Goal: Task Accomplishment & Management: Complete application form

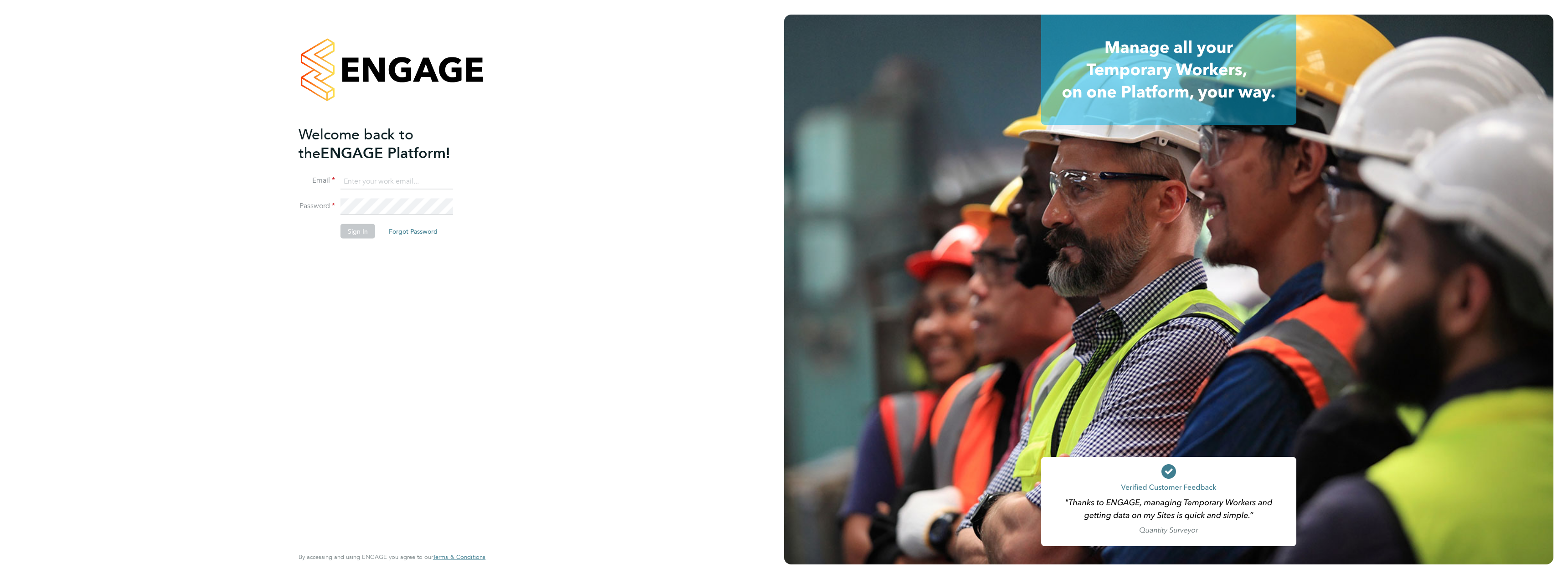
type input "[PERSON_NAME][EMAIL_ADDRESS][PERSON_NAME][DOMAIN_NAME]"
click at [351, 260] on div "Welcome back to the ENGAGE Platform! Email [PERSON_NAME][EMAIL_ADDRESS][PERSON_…" at bounding box center [387, 335] width 178 height 420
click at [352, 231] on button "Sign In" at bounding box center [357, 231] width 35 height 15
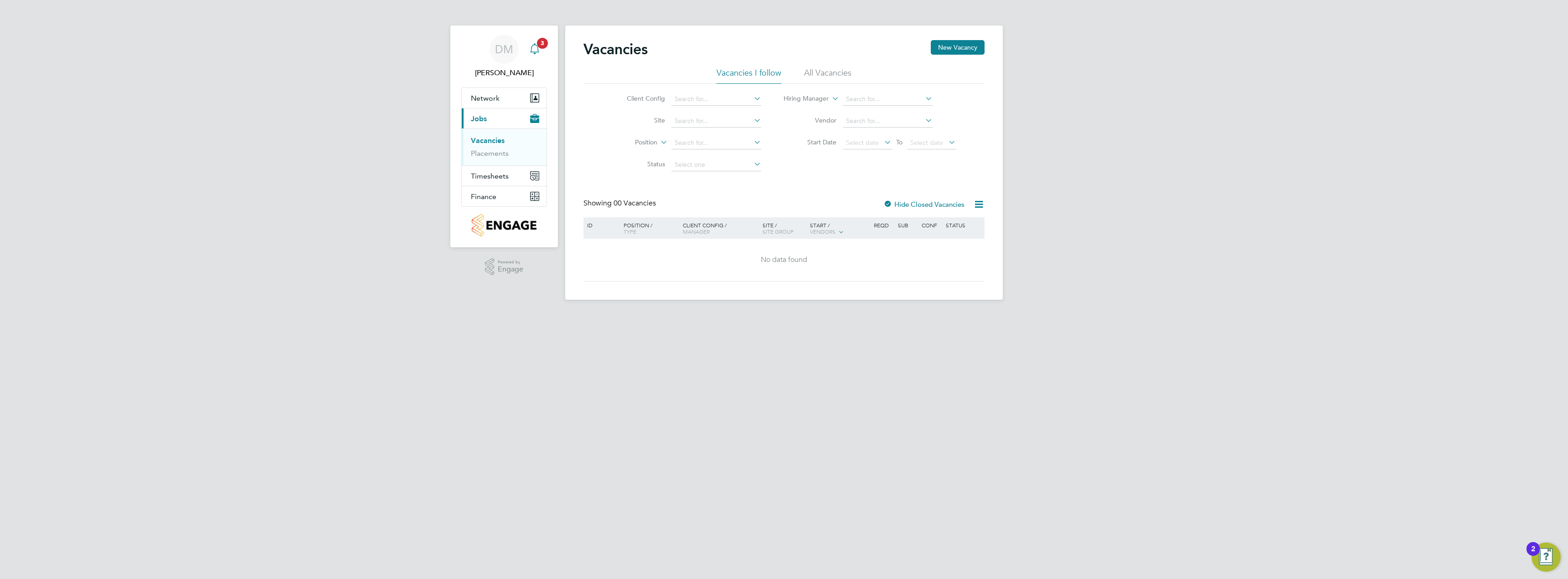
click at [536, 52] on icon "Main navigation" at bounding box center [534, 49] width 11 height 11
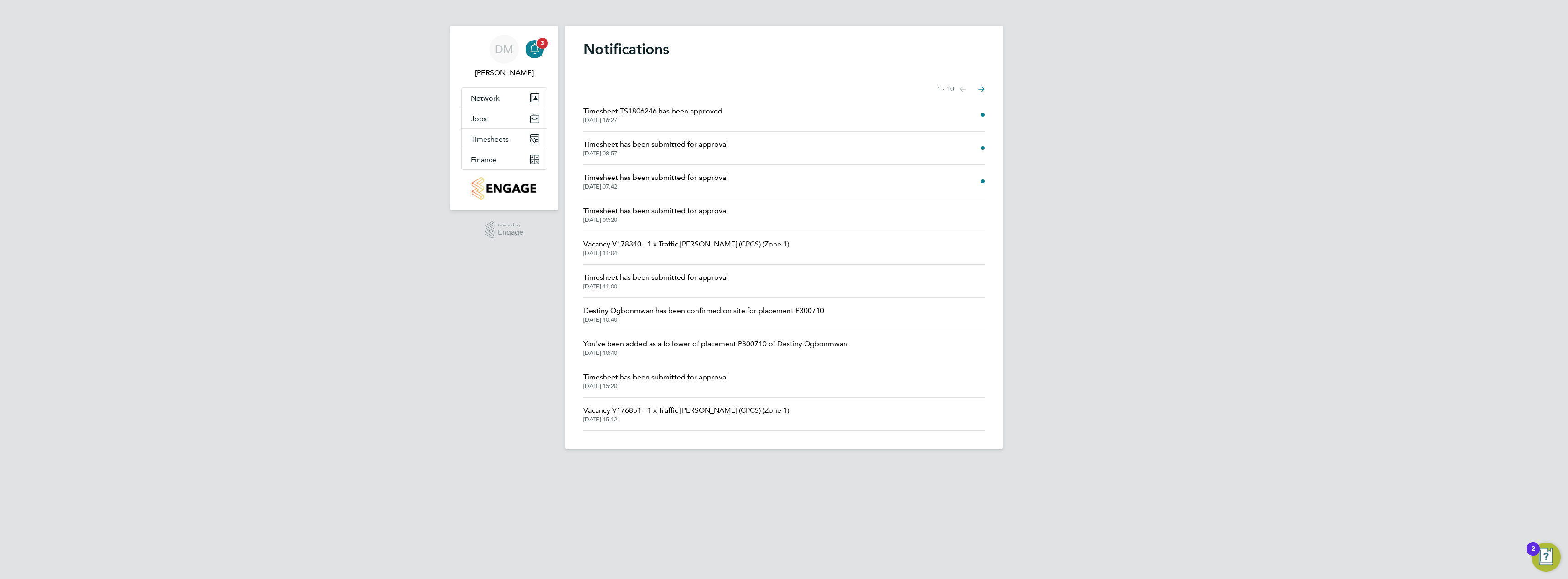
click at [534, 48] on icon "Main navigation" at bounding box center [534, 49] width 11 height 11
click at [506, 50] on span "DM" at bounding box center [504, 49] width 18 height 12
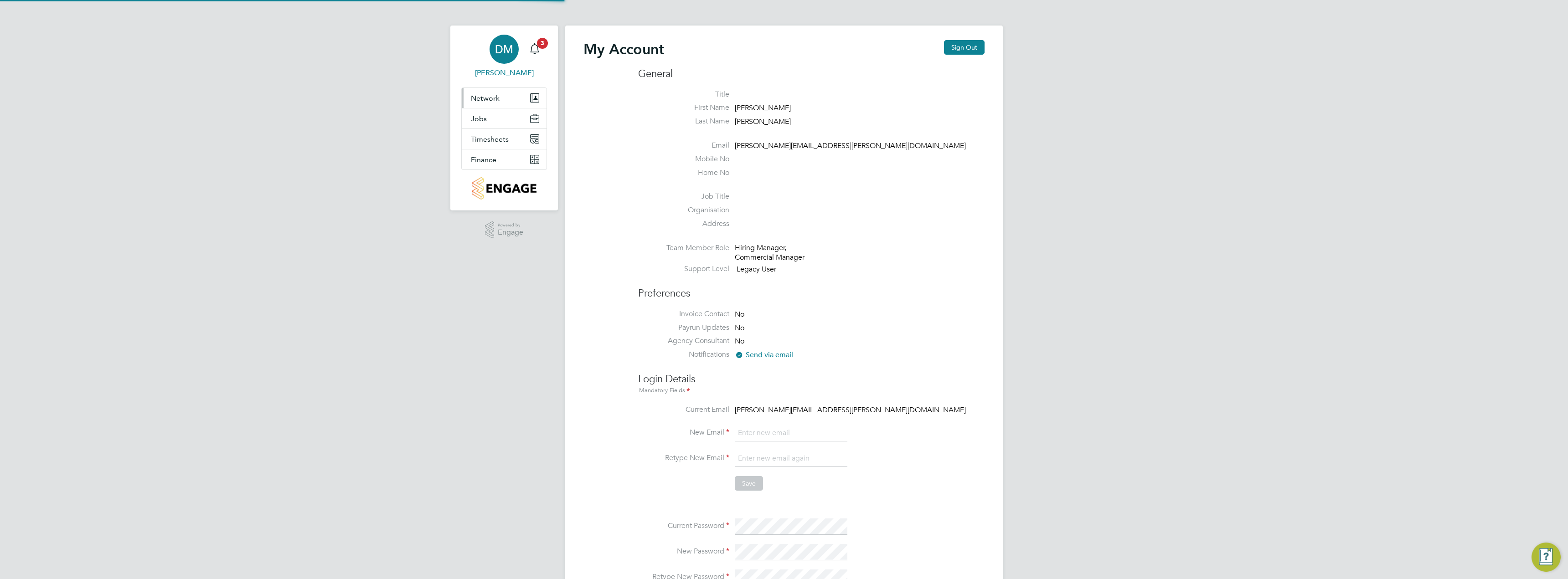
type input "[PERSON_NAME][EMAIL_ADDRESS][PERSON_NAME][DOMAIN_NAME]"
click at [495, 144] on button "Timesheets" at bounding box center [504, 139] width 85 height 20
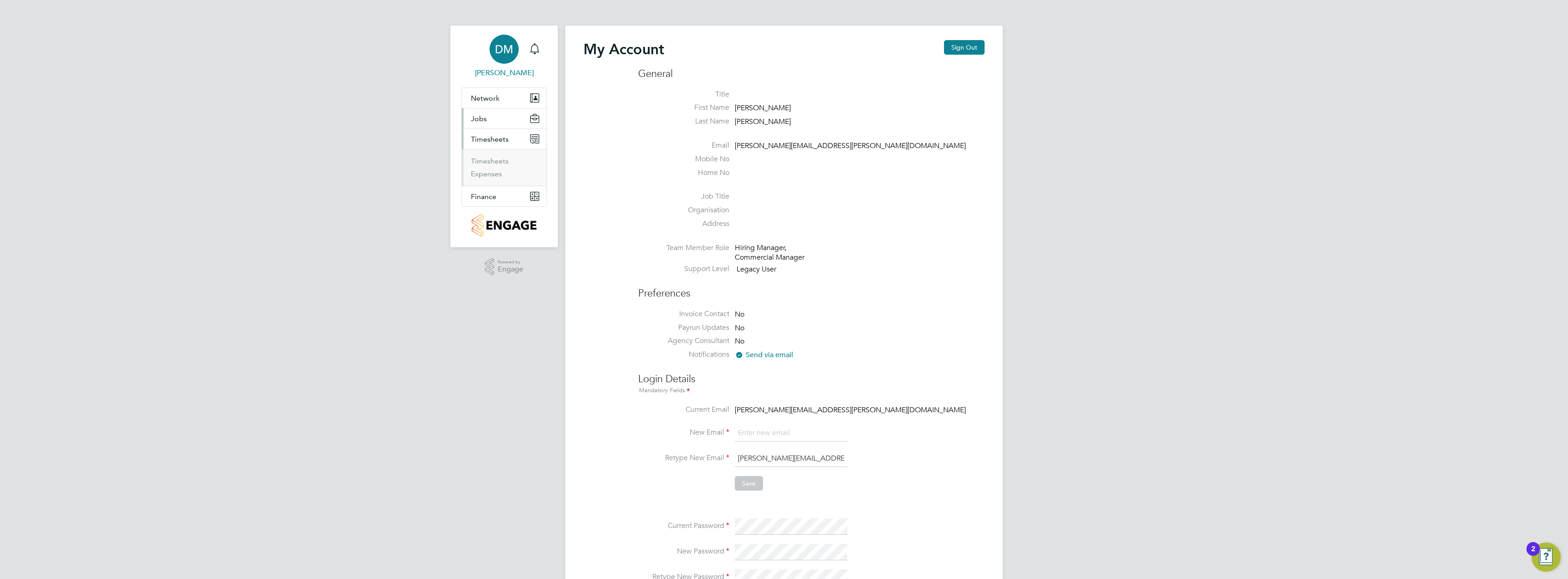
click at [502, 119] on button "Jobs" at bounding box center [504, 118] width 85 height 20
click at [483, 154] on link "Placements" at bounding box center [490, 153] width 38 height 9
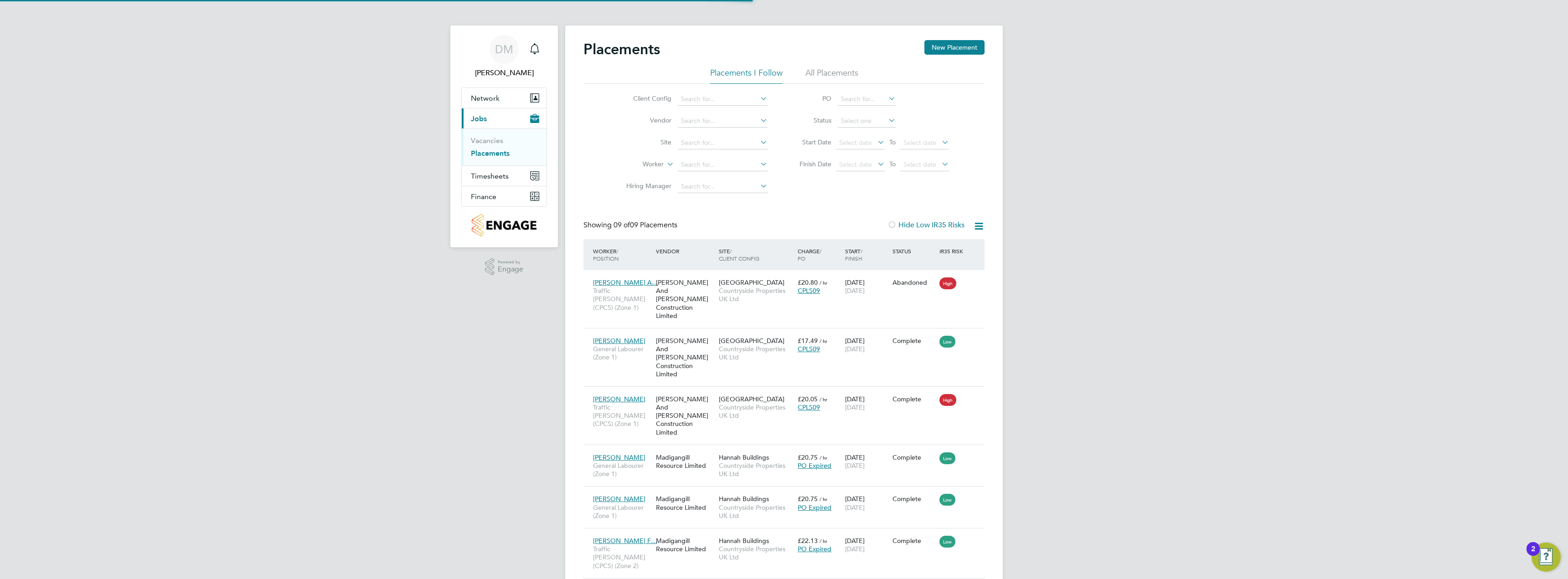
click at [486, 146] on li "Vacancies" at bounding box center [505, 142] width 68 height 13
click at [488, 139] on link "Vacancies" at bounding box center [487, 140] width 32 height 9
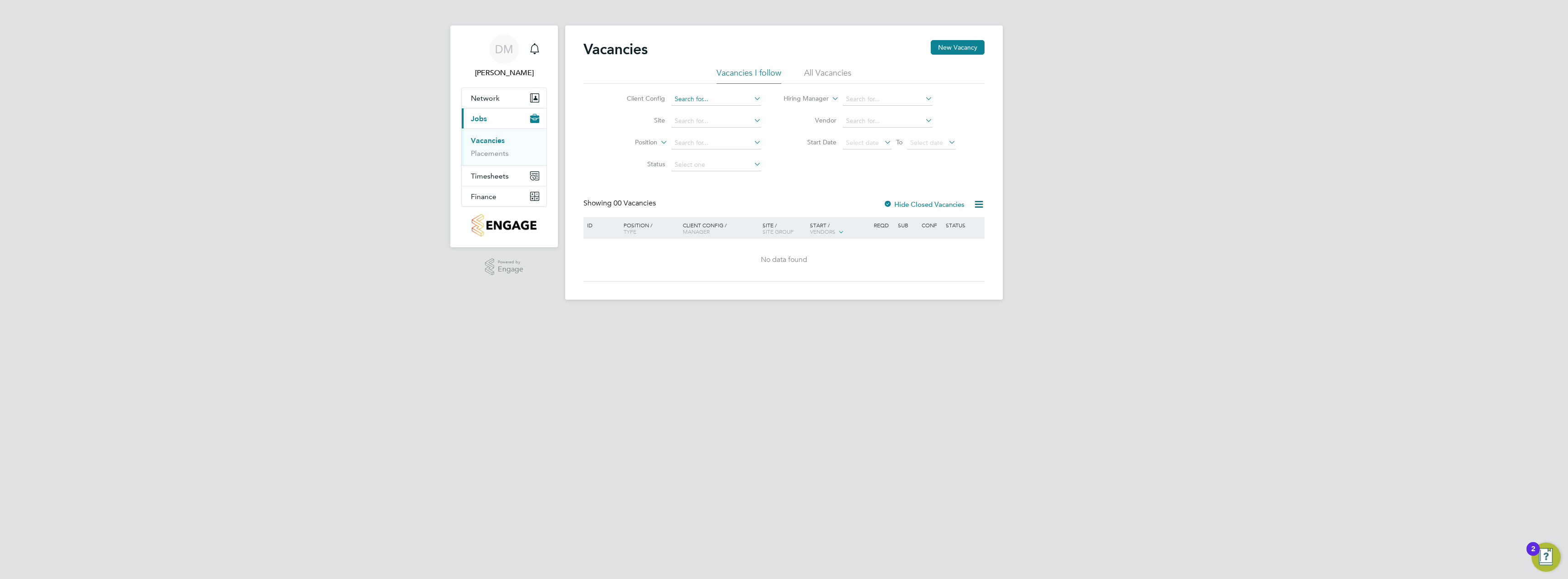
click at [737, 96] on input at bounding box center [716, 99] width 90 height 13
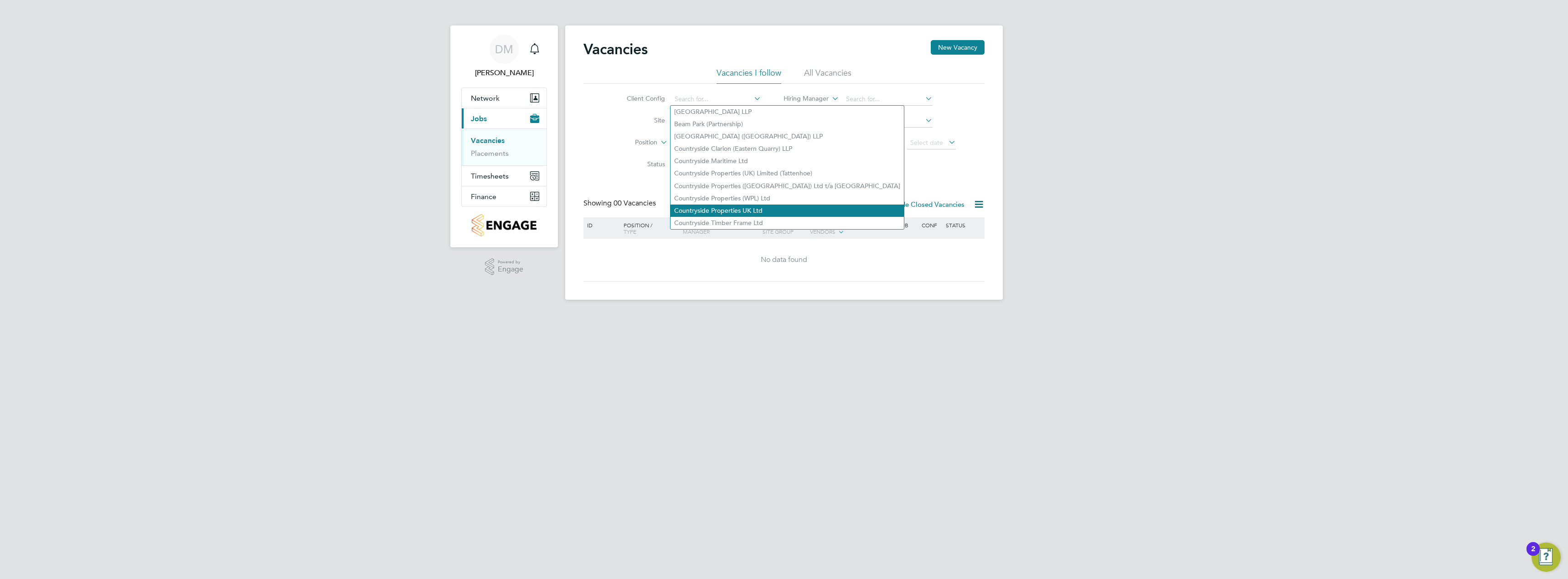
click at [771, 207] on li "Countryside Properties UK Ltd" at bounding box center [787, 210] width 233 height 12
type input "Countryside Properties UK Ltd"
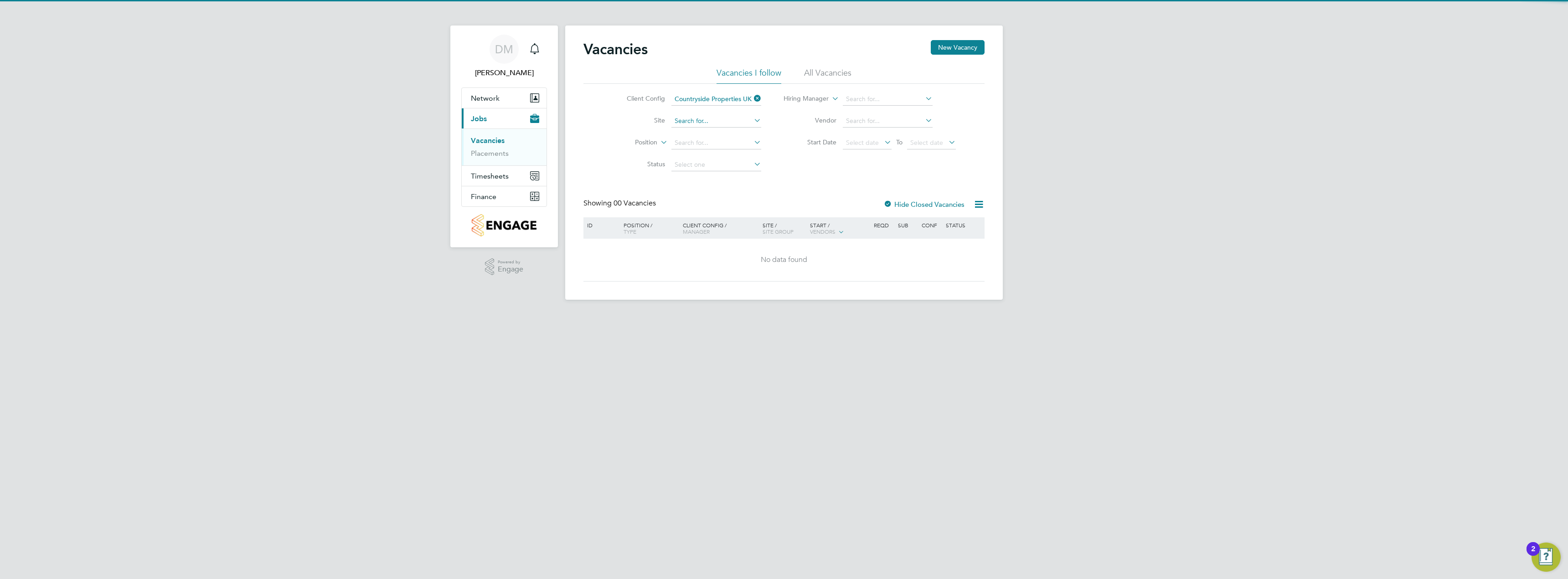
click at [747, 116] on input at bounding box center [716, 121] width 90 height 13
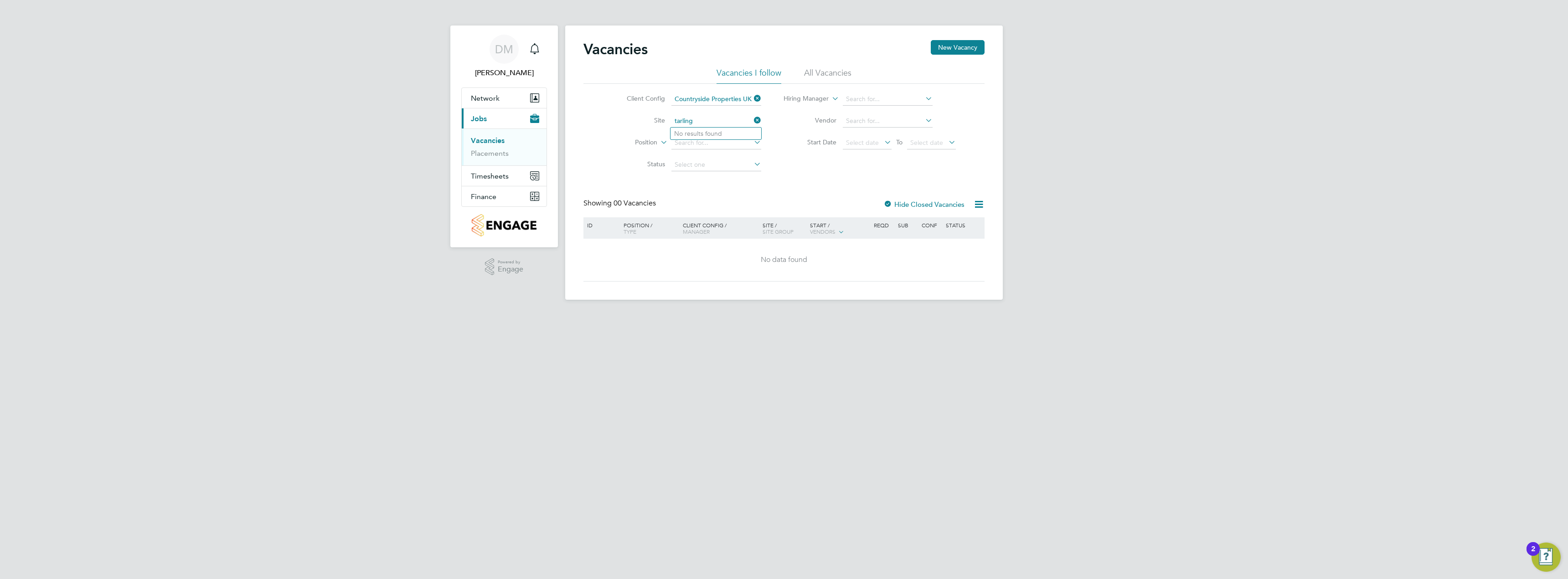
drag, startPoint x: 712, startPoint y: 115, endPoint x: 666, endPoint y: 121, distance: 46.4
click at [666, 120] on li "Site tarling" at bounding box center [687, 121] width 172 height 22
click at [703, 133] on li "Hannah Buildings" at bounding box center [716, 134] width 91 height 12
type input "Hannah Buildings"
click at [886, 97] on input at bounding box center [888, 99] width 90 height 13
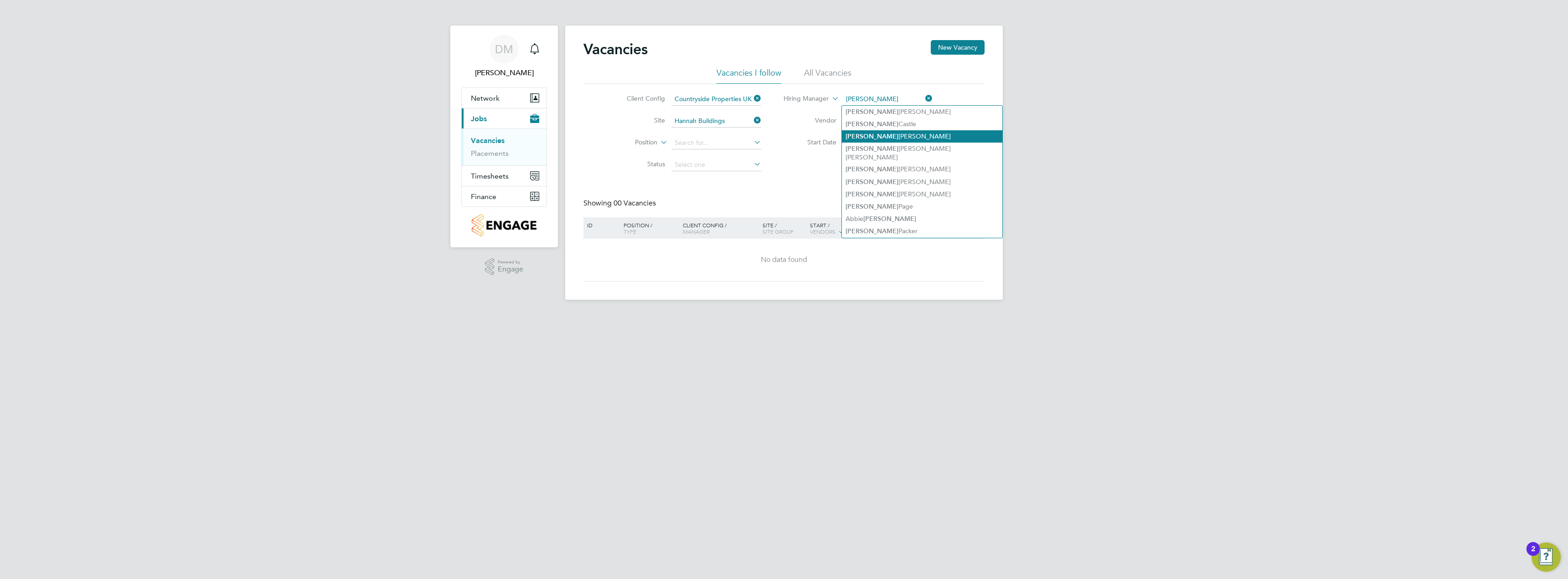
click at [886, 135] on li "Daniel Martin" at bounding box center [922, 136] width 161 height 12
type input "Daniel Martin"
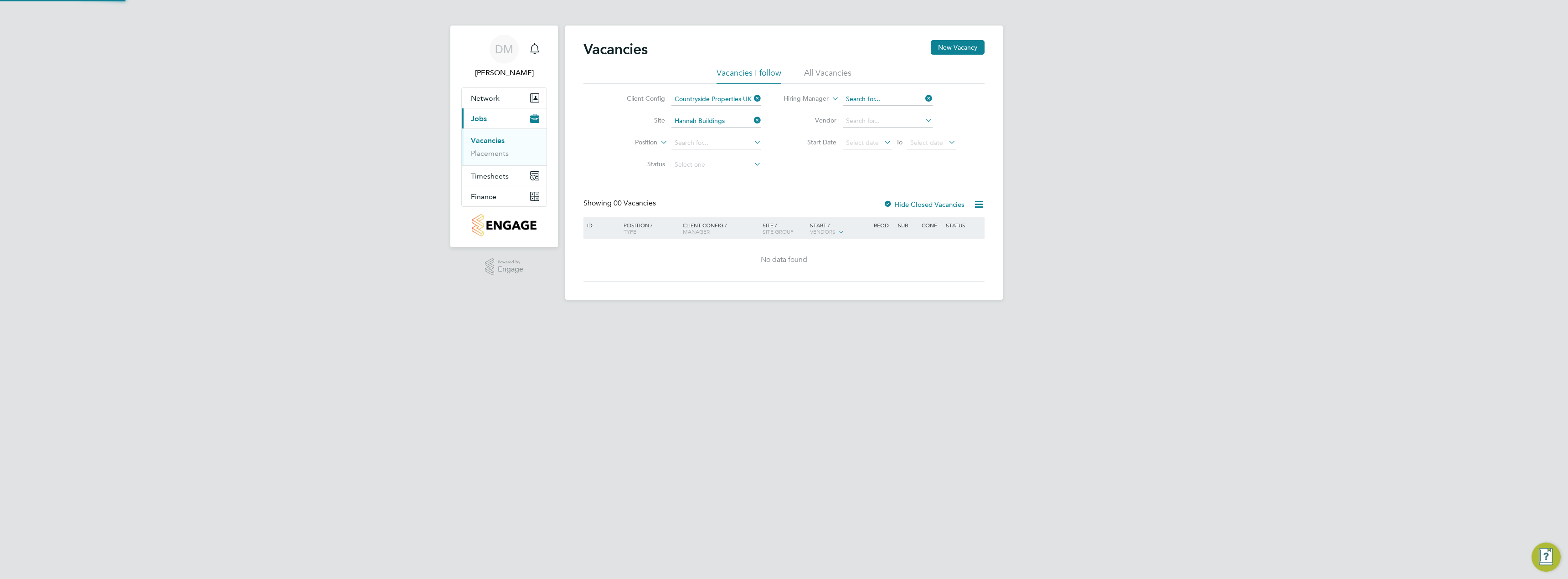
click at [897, 100] on input at bounding box center [888, 99] width 90 height 13
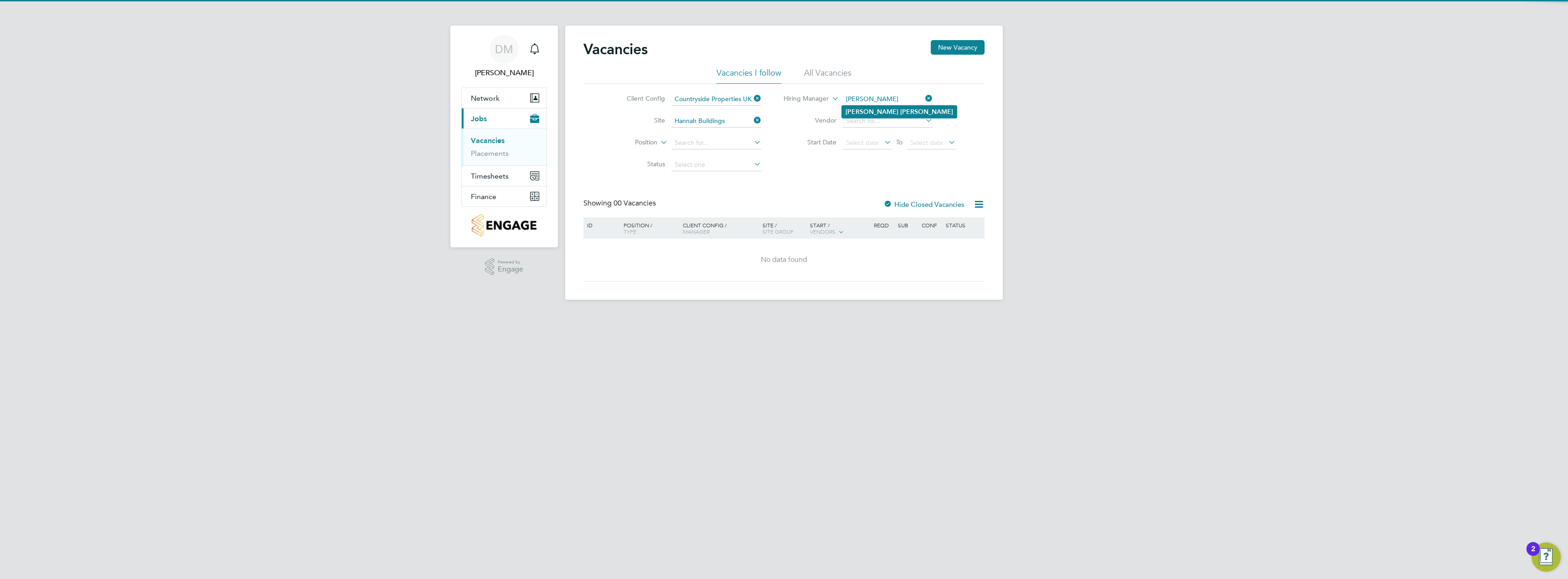
click at [900, 109] on b "Marsh" at bounding box center [926, 111] width 53 height 8
type input "Daniel Marsh"
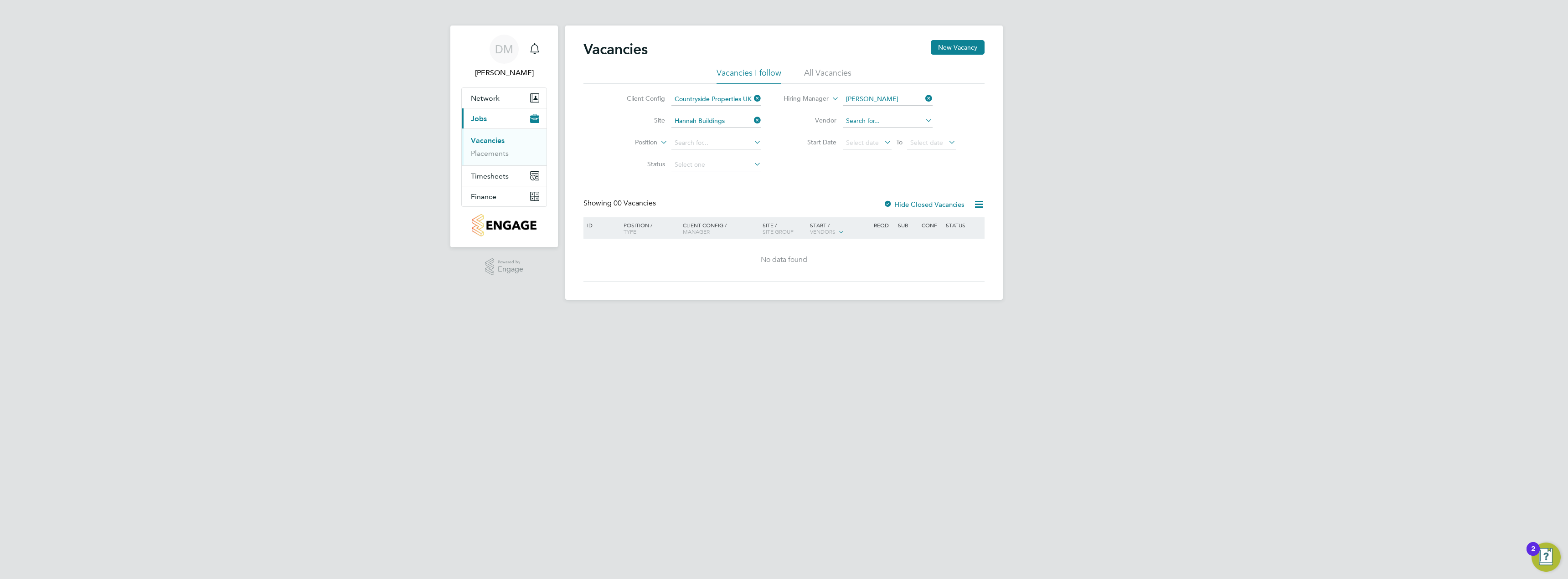
click at [890, 123] on input at bounding box center [888, 121] width 90 height 13
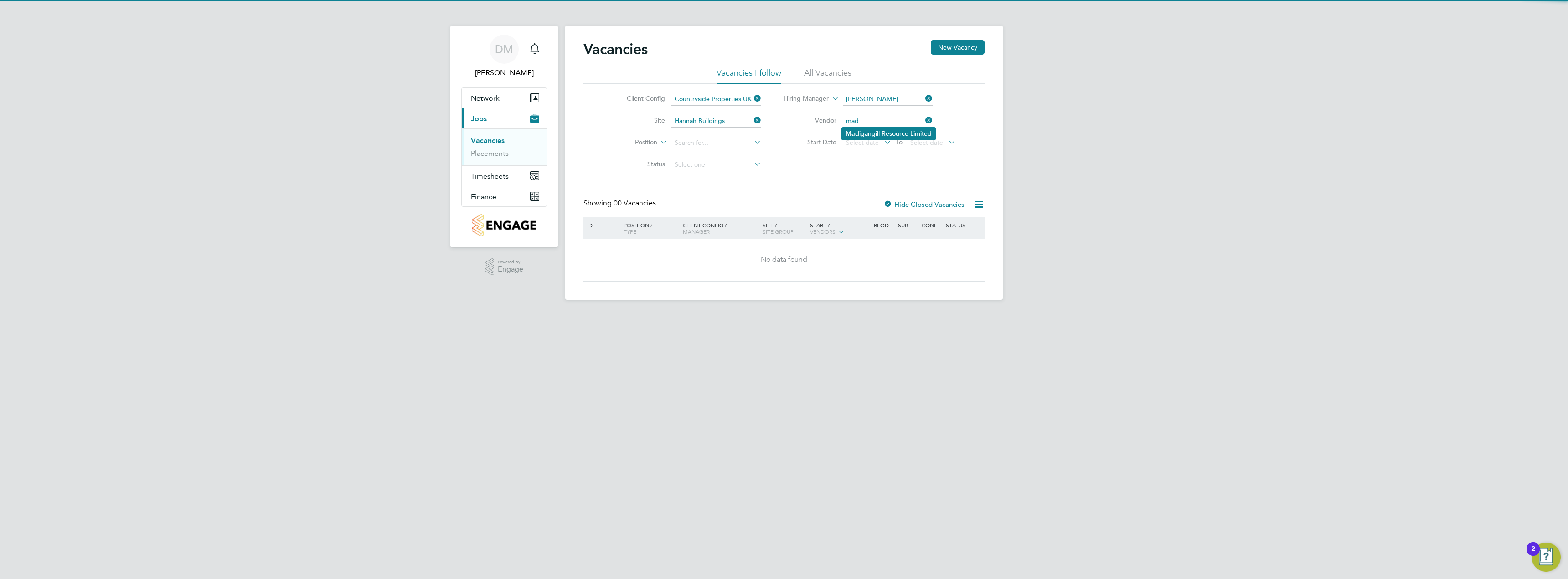
click at [914, 135] on li "Mad igangill Resource Limited" at bounding box center [889, 134] width 94 height 12
type input "Madigangill Resource Limited"
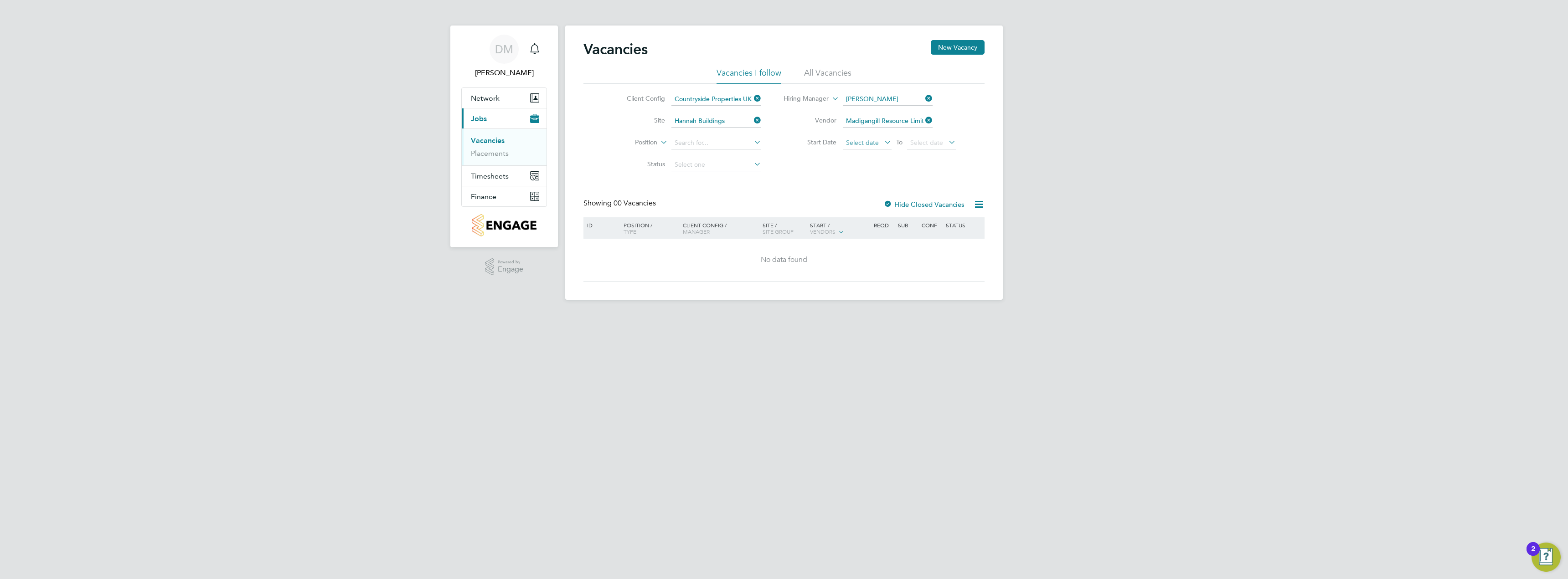
click at [876, 142] on span "Select date" at bounding box center [863, 142] width 33 height 8
click at [910, 230] on span "28" at bounding box center [909, 221] width 17 height 17
click at [936, 142] on span "Select date" at bounding box center [926, 142] width 33 height 8
click at [993, 269] on span "12" at bounding box center [991, 260] width 17 height 17
click at [721, 148] on input at bounding box center [716, 143] width 90 height 13
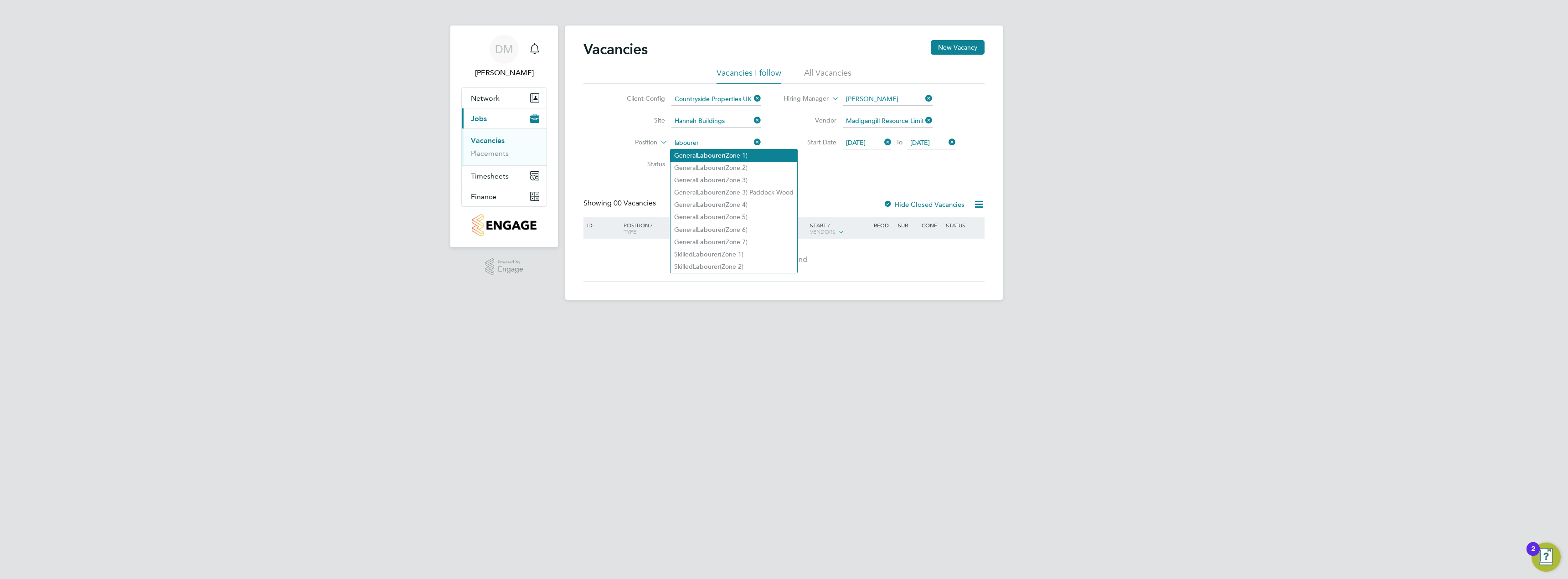
click at [765, 156] on li "General Labourer (Zone 1)" at bounding box center [734, 156] width 127 height 12
type input "General Labourer (Zone 1)"
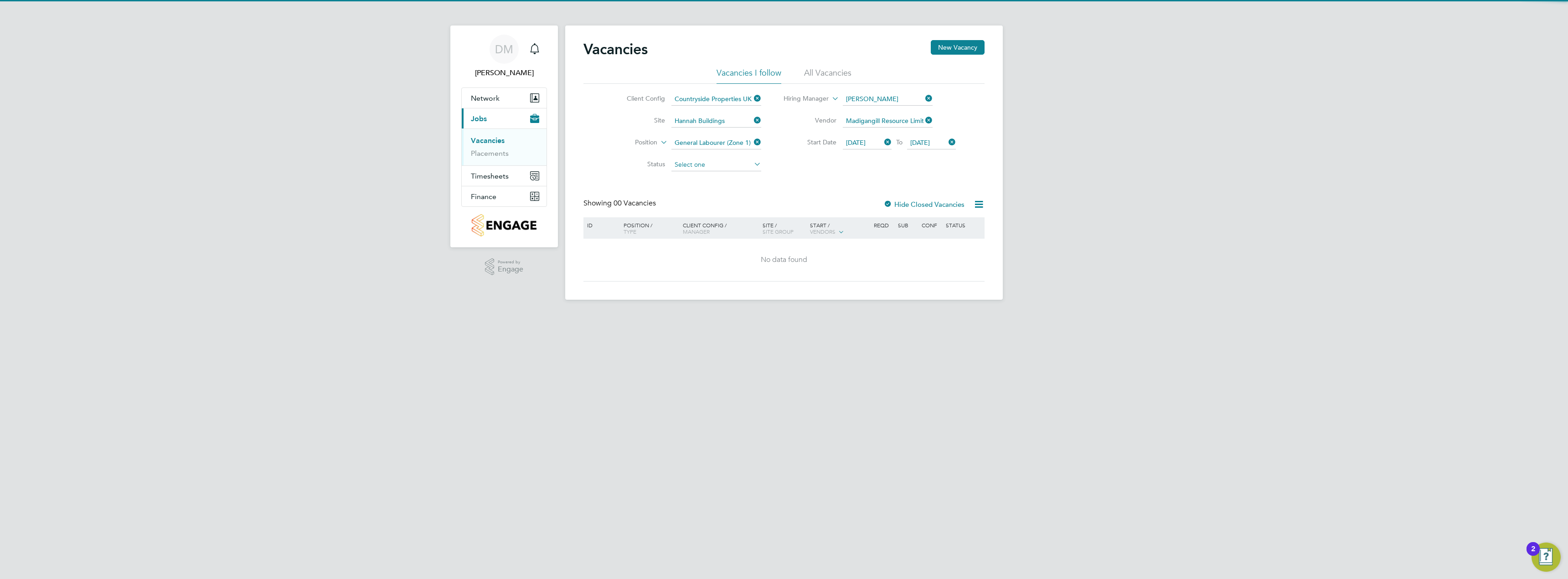
click at [749, 166] on input at bounding box center [716, 165] width 90 height 13
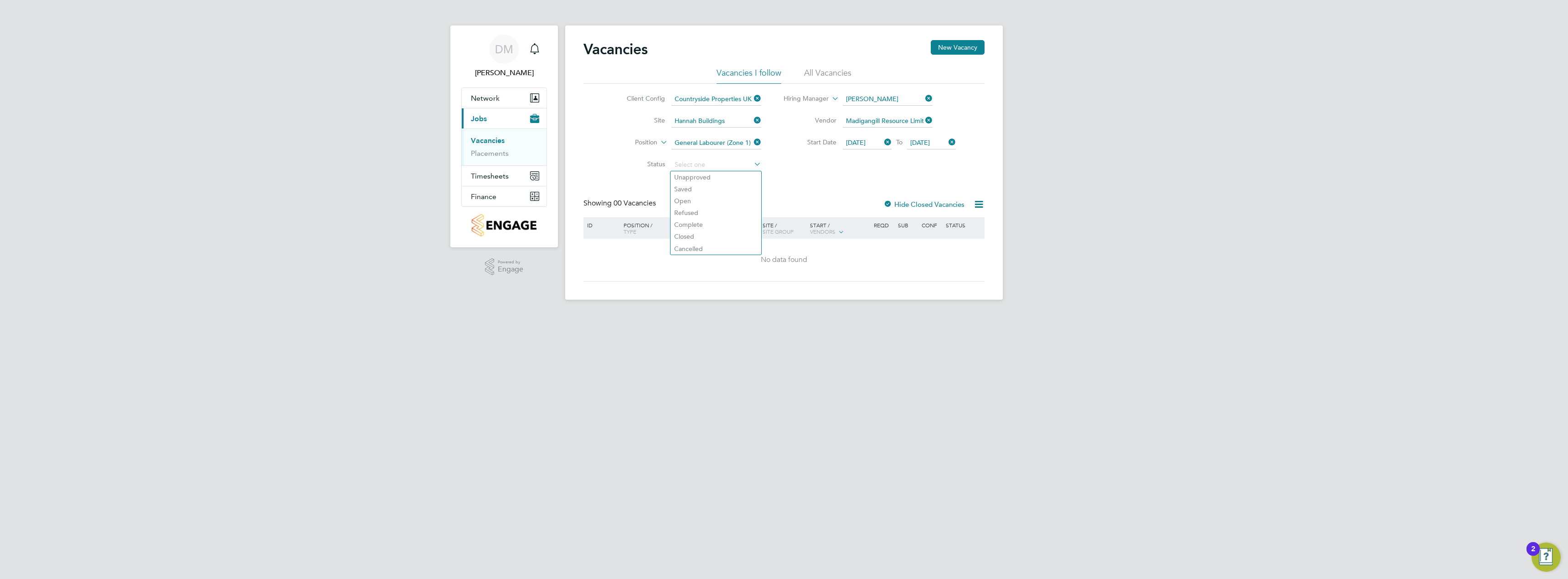
click at [805, 173] on div "Client Config Countryside Properties UK Ltd Site Hannah Buildings Position Gene…" at bounding box center [784, 130] width 401 height 92
click at [956, 44] on button "New Vacancy" at bounding box center [957, 47] width 54 height 15
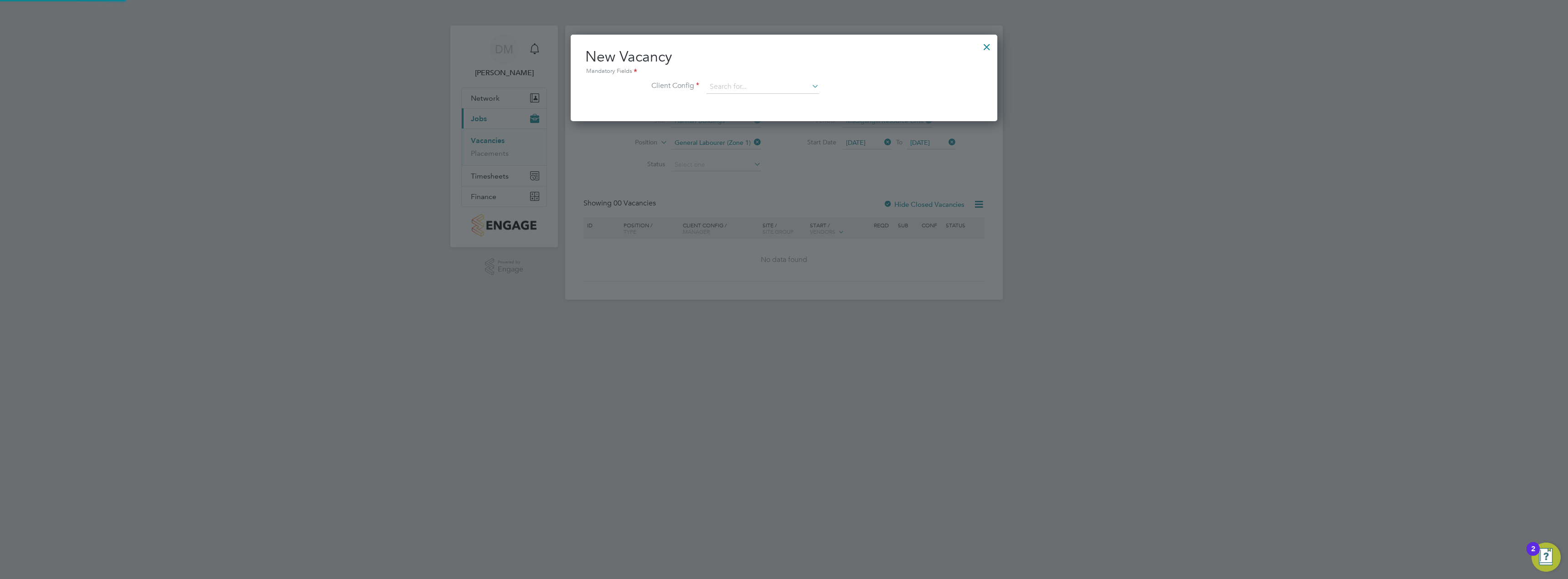
scroll to position [86, 427]
click at [793, 85] on input at bounding box center [763, 87] width 113 height 13
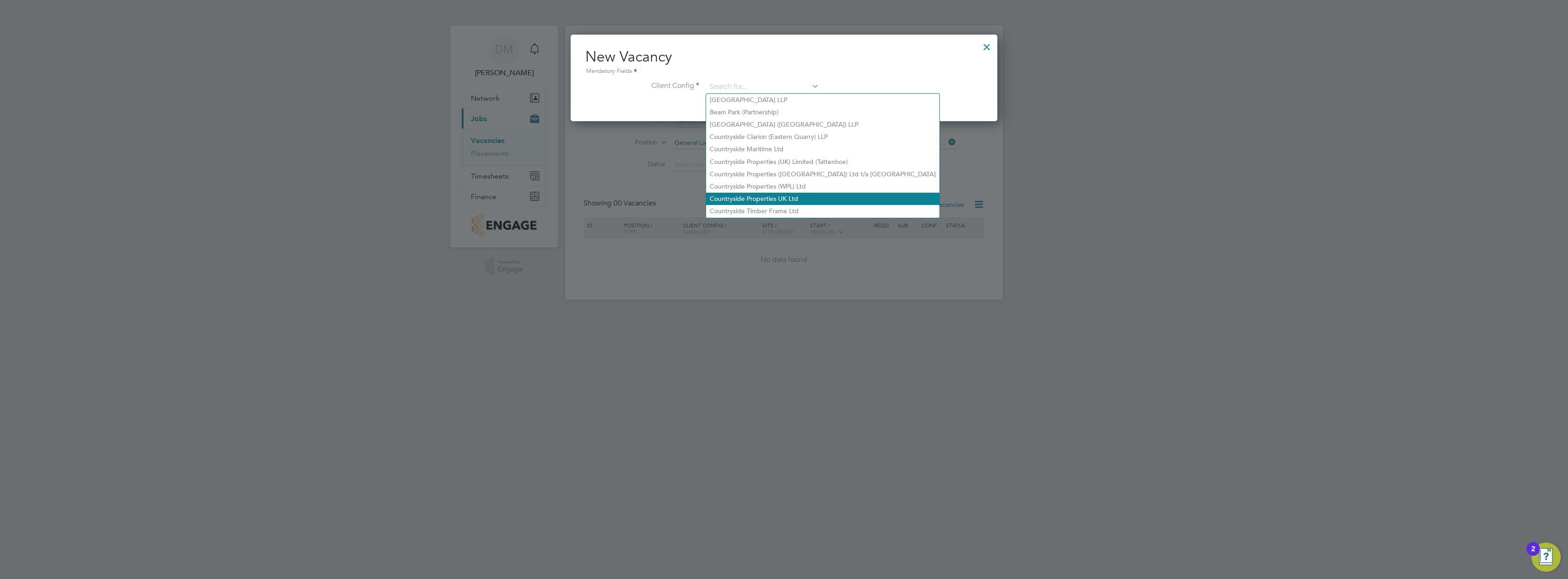
click at [812, 195] on li "Countryside Properties UK Ltd" at bounding box center [822, 199] width 233 height 12
type input "Countryside Properties UK Ltd"
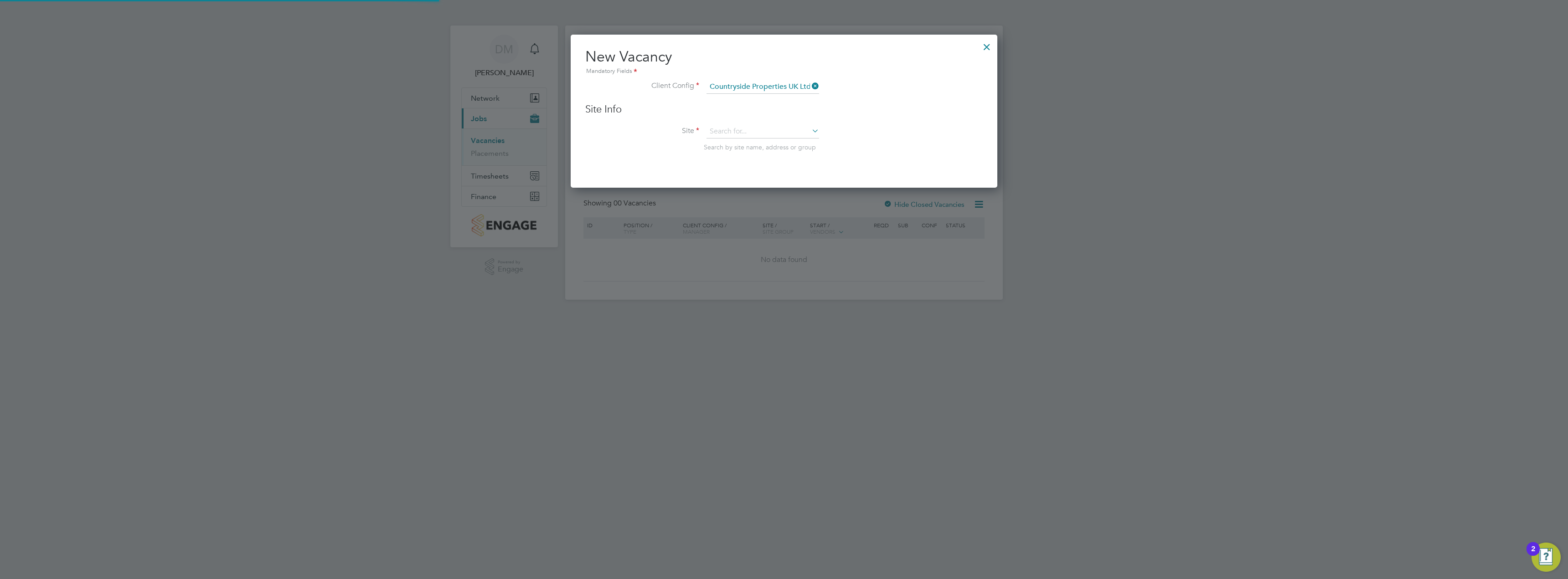
scroll to position [154, 427]
click at [755, 130] on input at bounding box center [763, 131] width 113 height 13
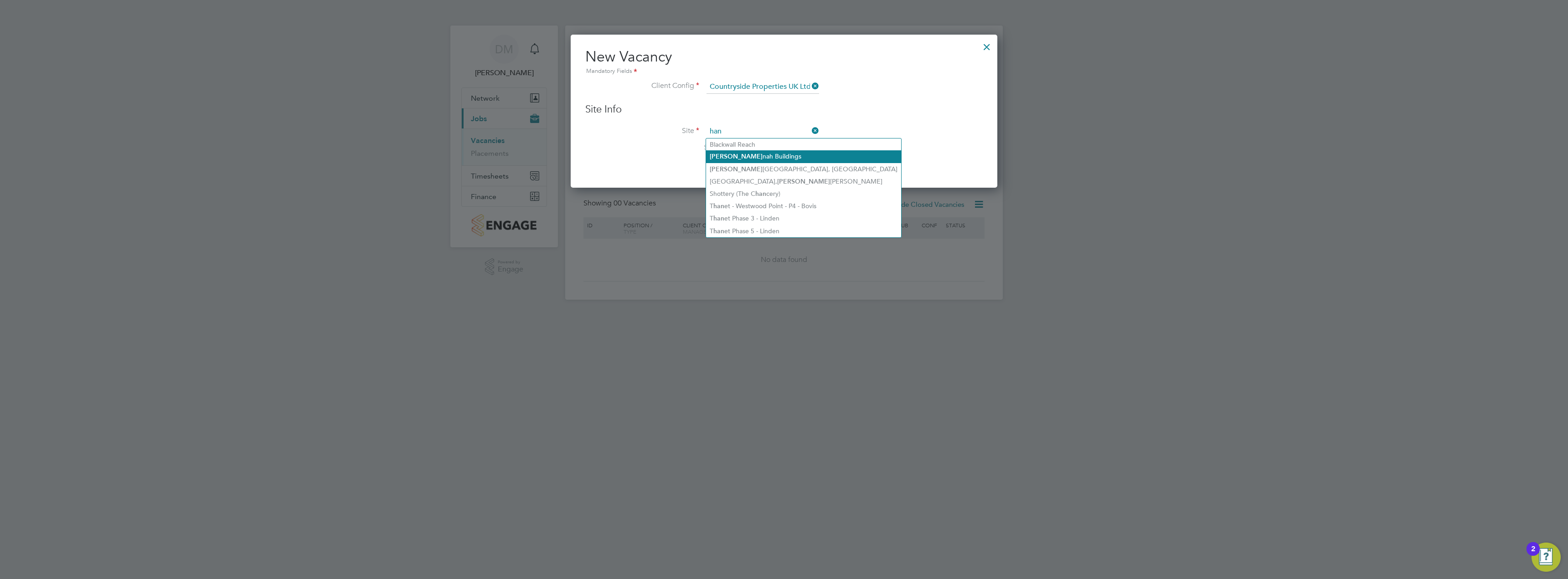
click at [782, 158] on li "Han nah Buildings" at bounding box center [803, 156] width 195 height 12
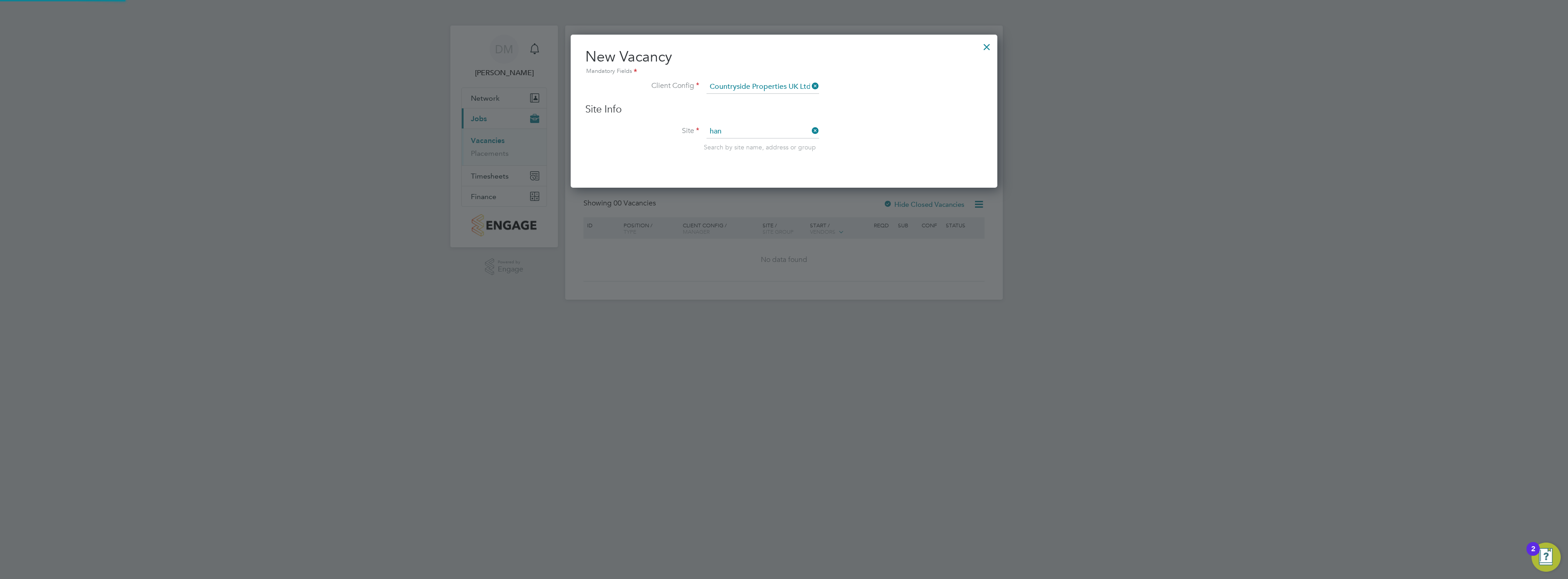
type input "Hannah Buildings"
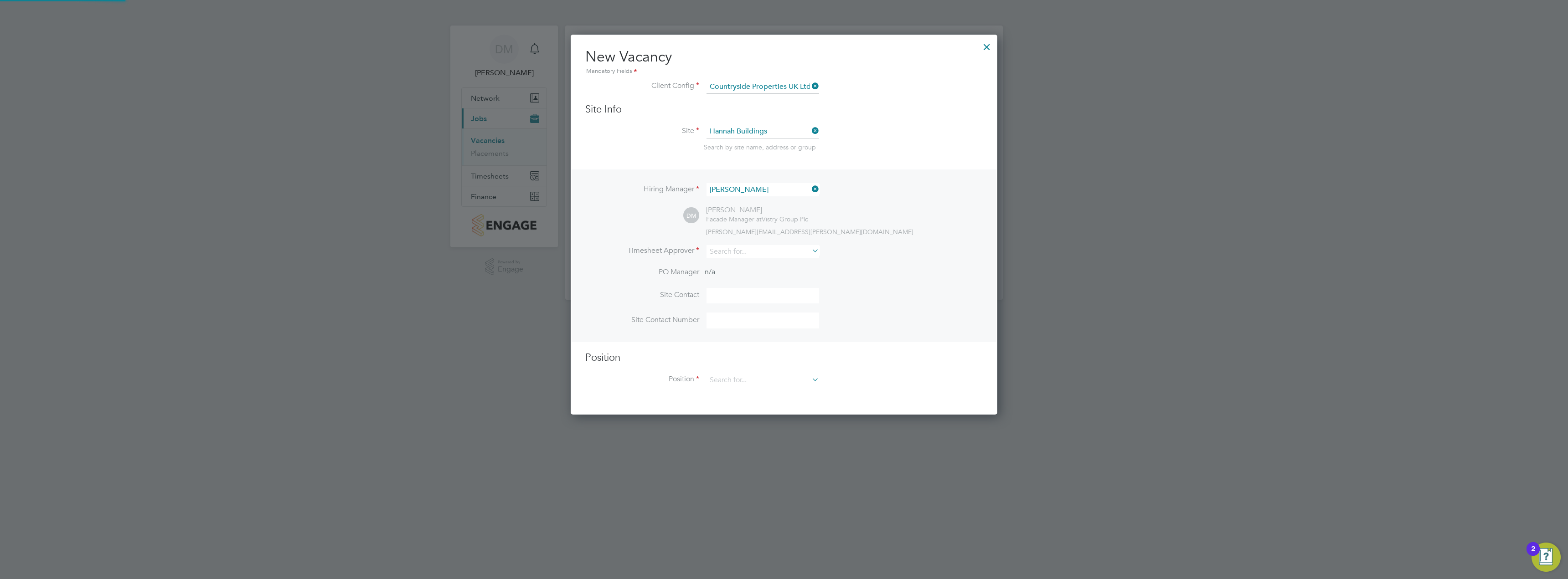
scroll to position [381, 427]
click at [883, 134] on li "Site Hannah Buildings Search by site name, address or group" at bounding box center [784, 147] width 397 height 44
click at [769, 257] on input at bounding box center [763, 252] width 113 height 13
click at [752, 267] on li "Daniel Marsh" at bounding box center [763, 265] width 115 height 12
type input "Daniel Marsh"
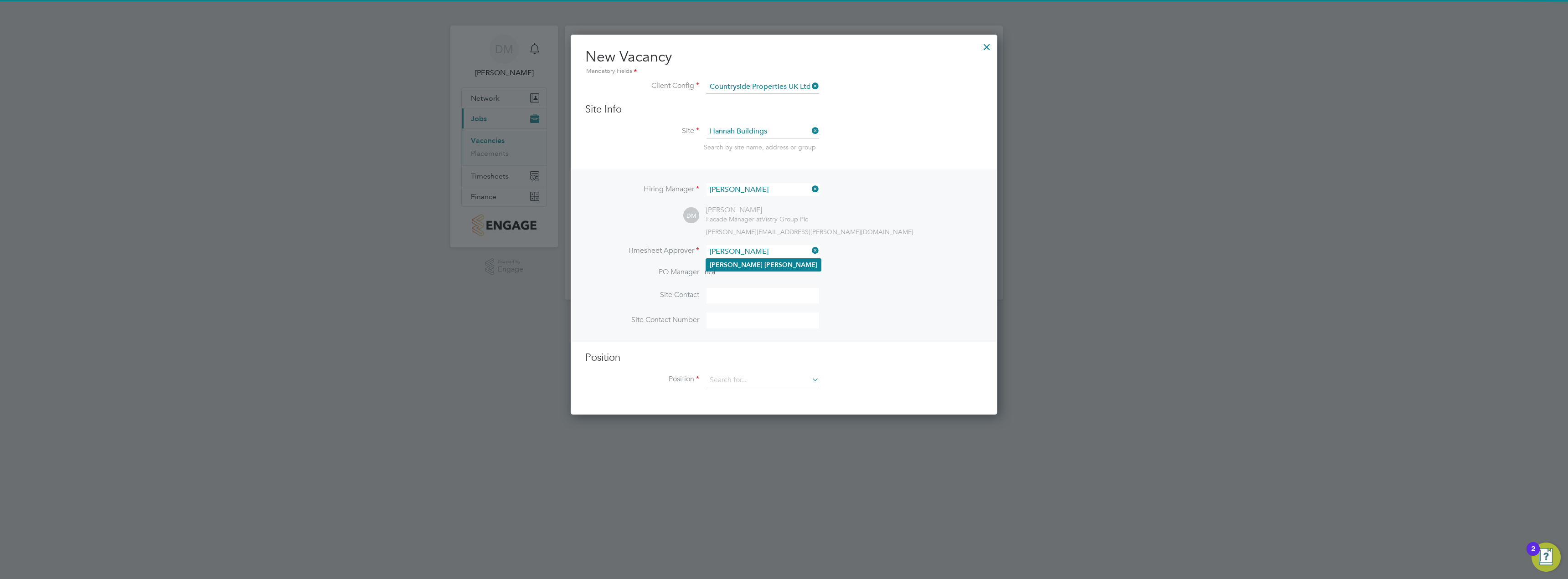
scroll to position [420, 427]
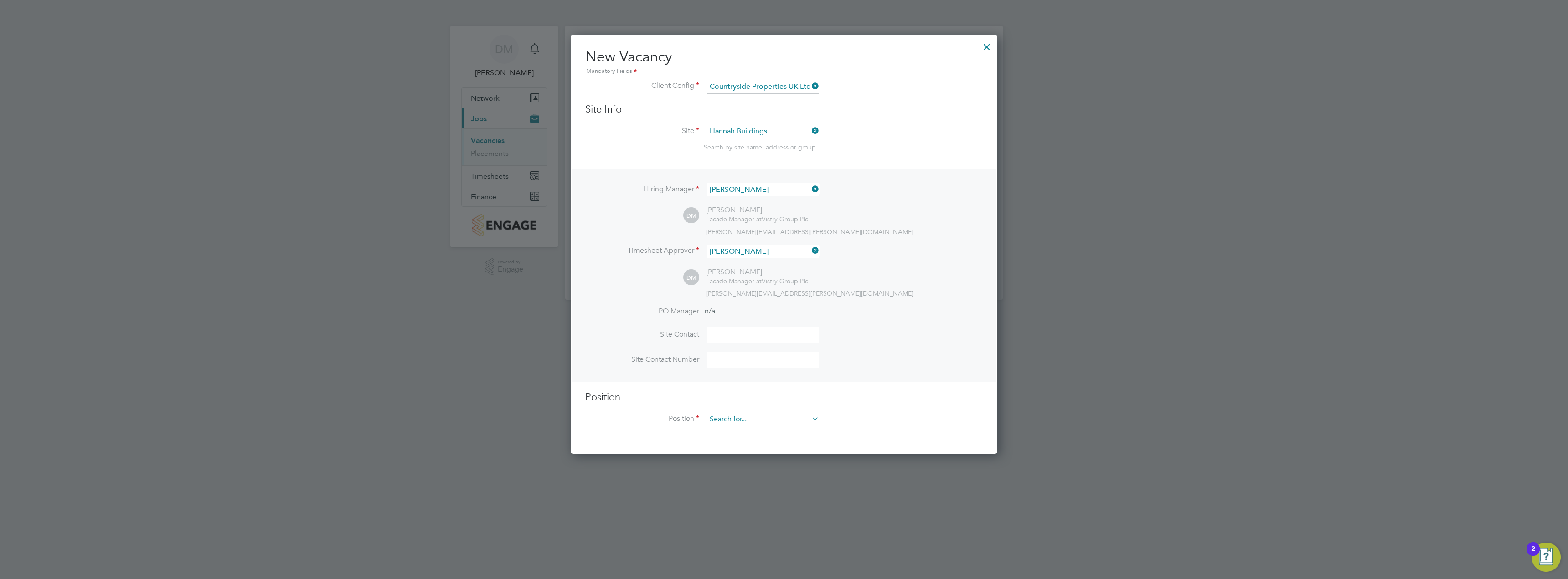
click at [755, 420] on input at bounding box center [763, 419] width 113 height 13
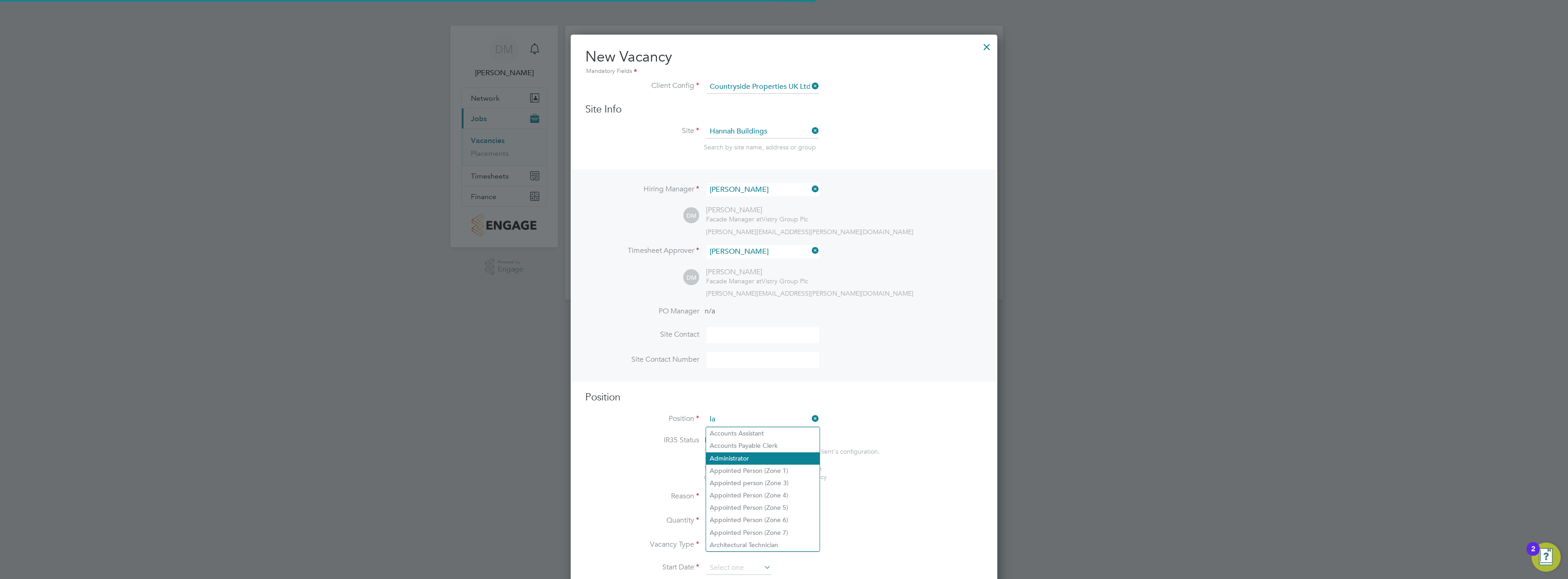
scroll to position [1313, 427]
click at [760, 435] on b "Labourer" at bounding box center [746, 433] width 27 height 8
type input "General Labourer (Zone 1)"
type textarea "- General labouring duties - Supporting the trades on site - Moving materials a…"
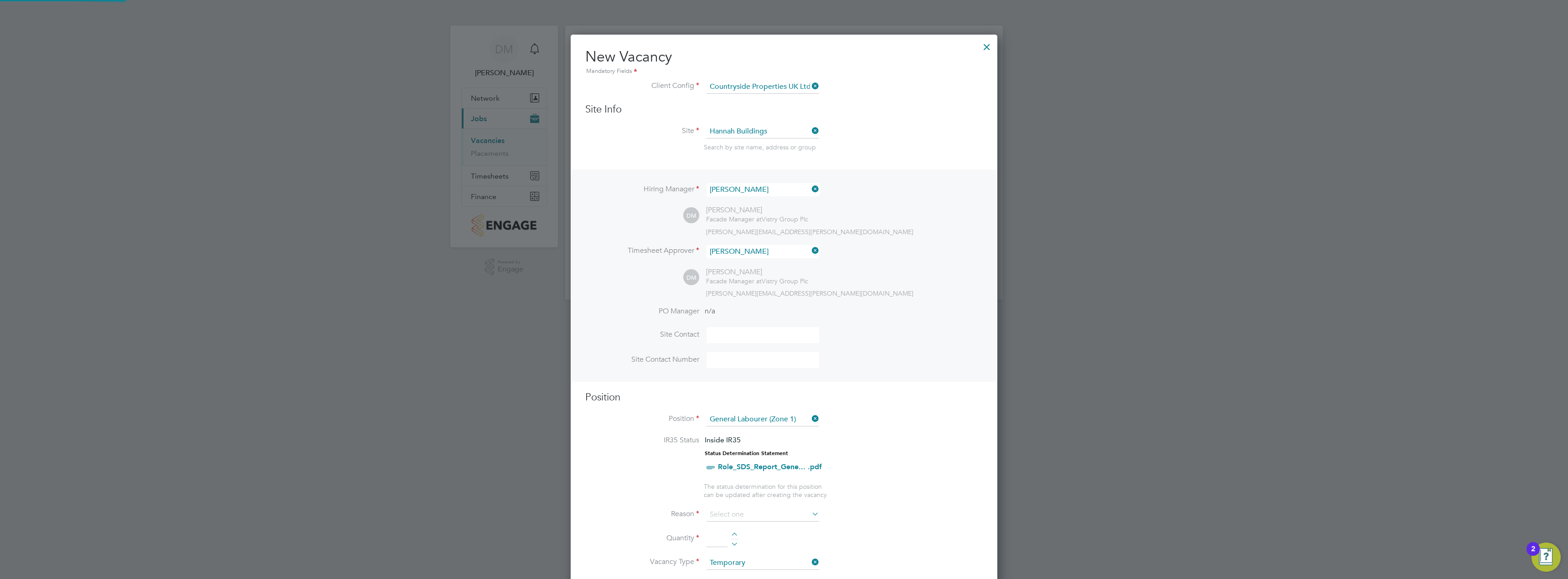
click at [867, 397] on h3 "Position" at bounding box center [784, 398] width 397 height 13
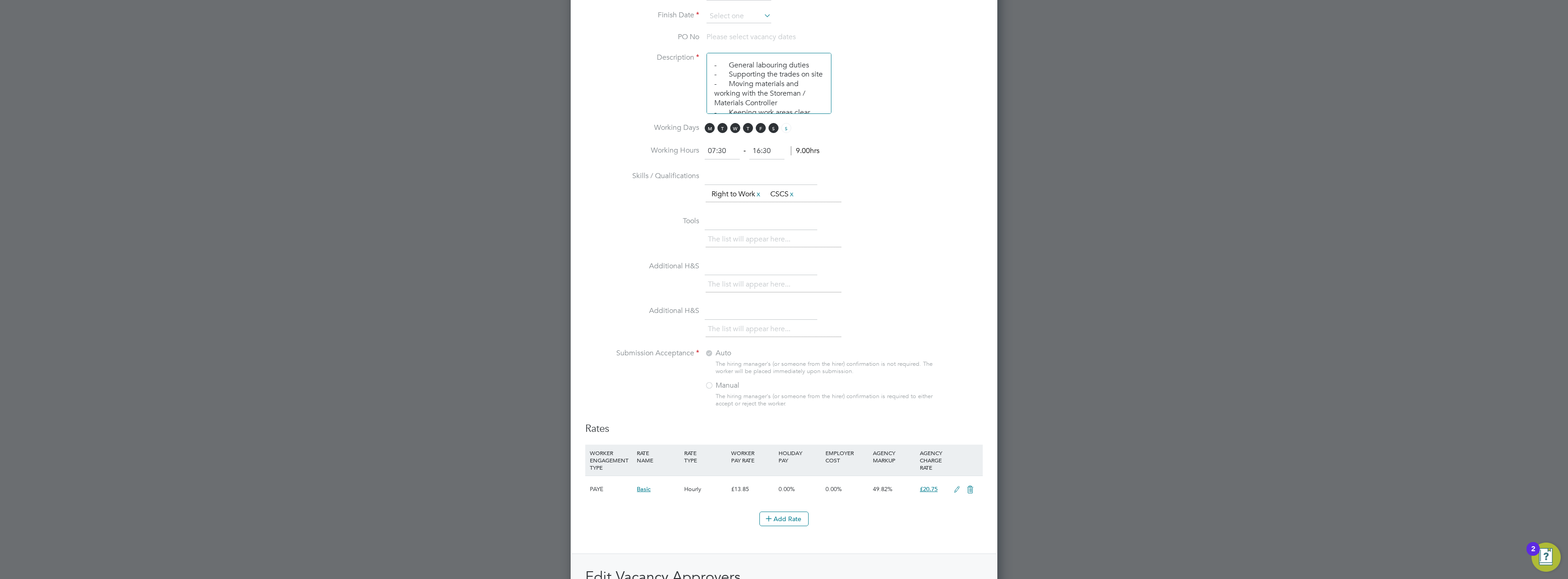
scroll to position [770, 0]
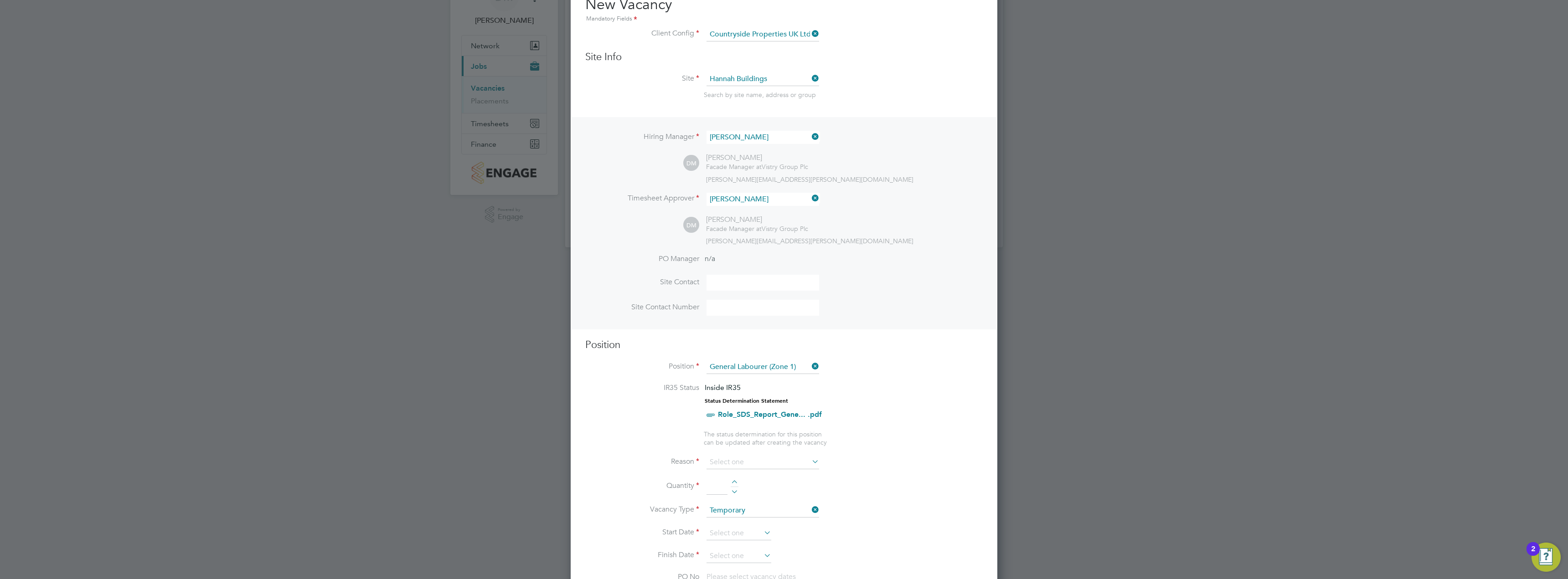
scroll to position [0, 0]
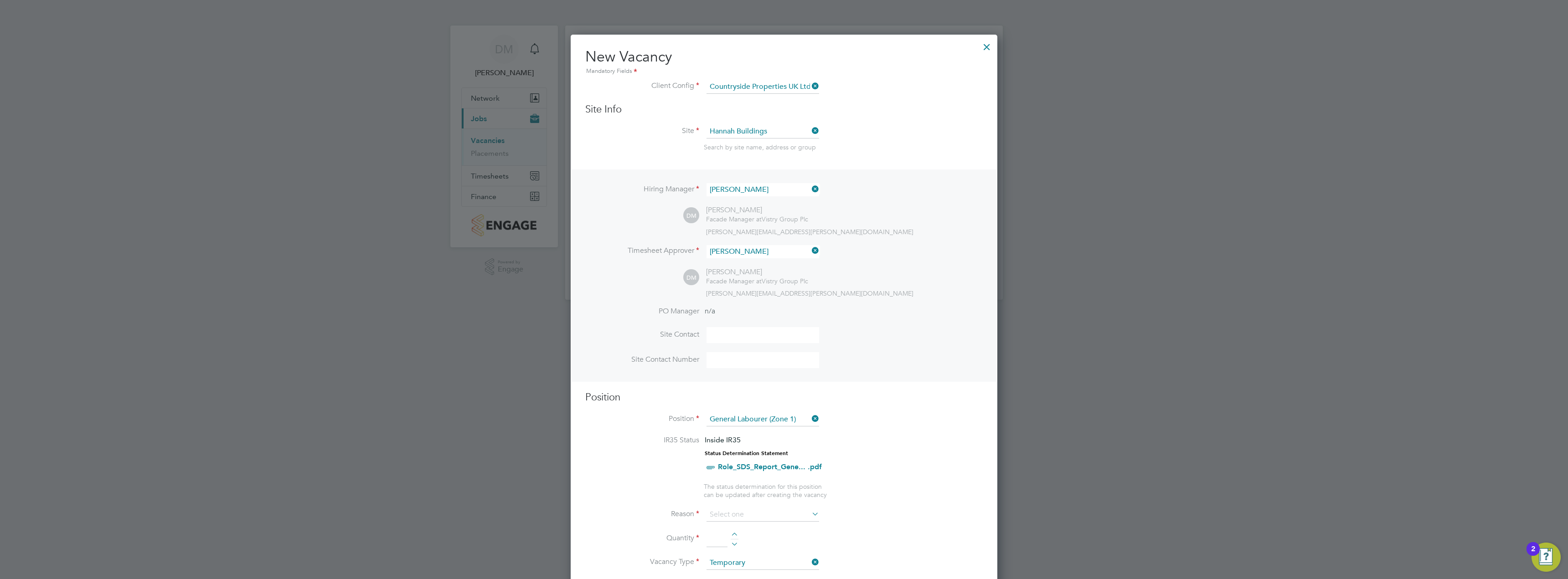
click at [721, 317] on li "PO Manager n/a" at bounding box center [784, 317] width 397 height 21
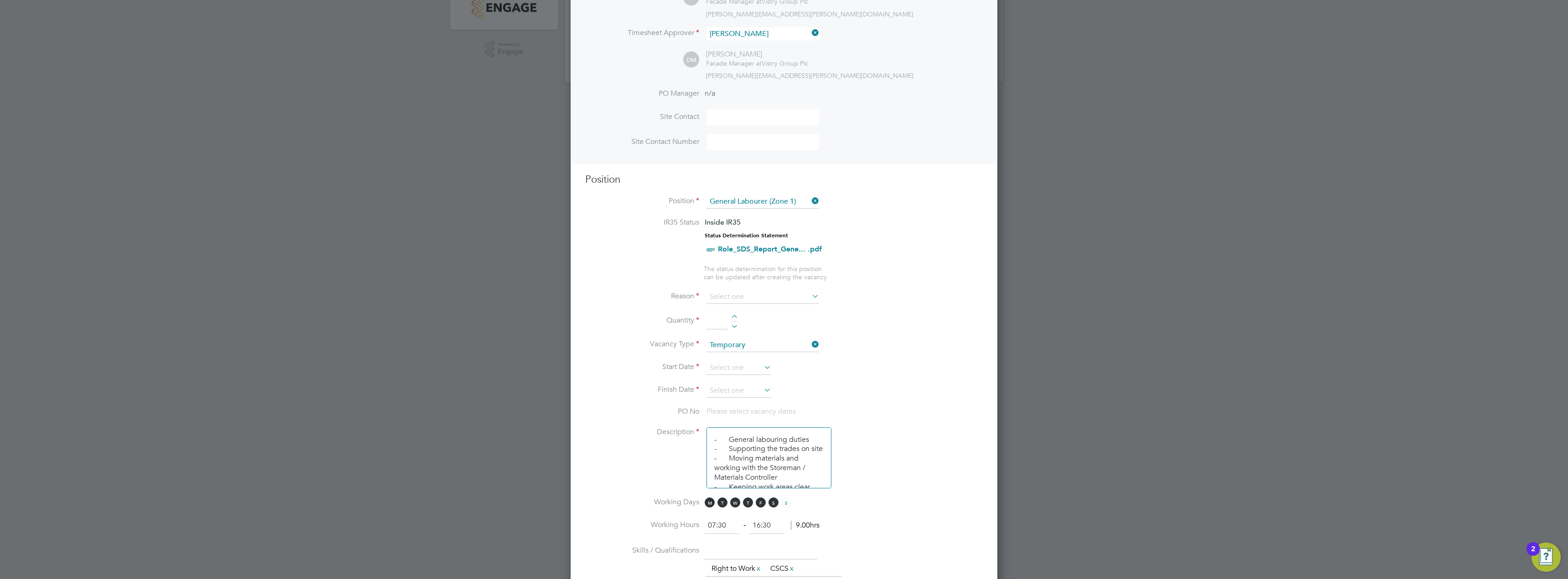
scroll to position [273, 0]
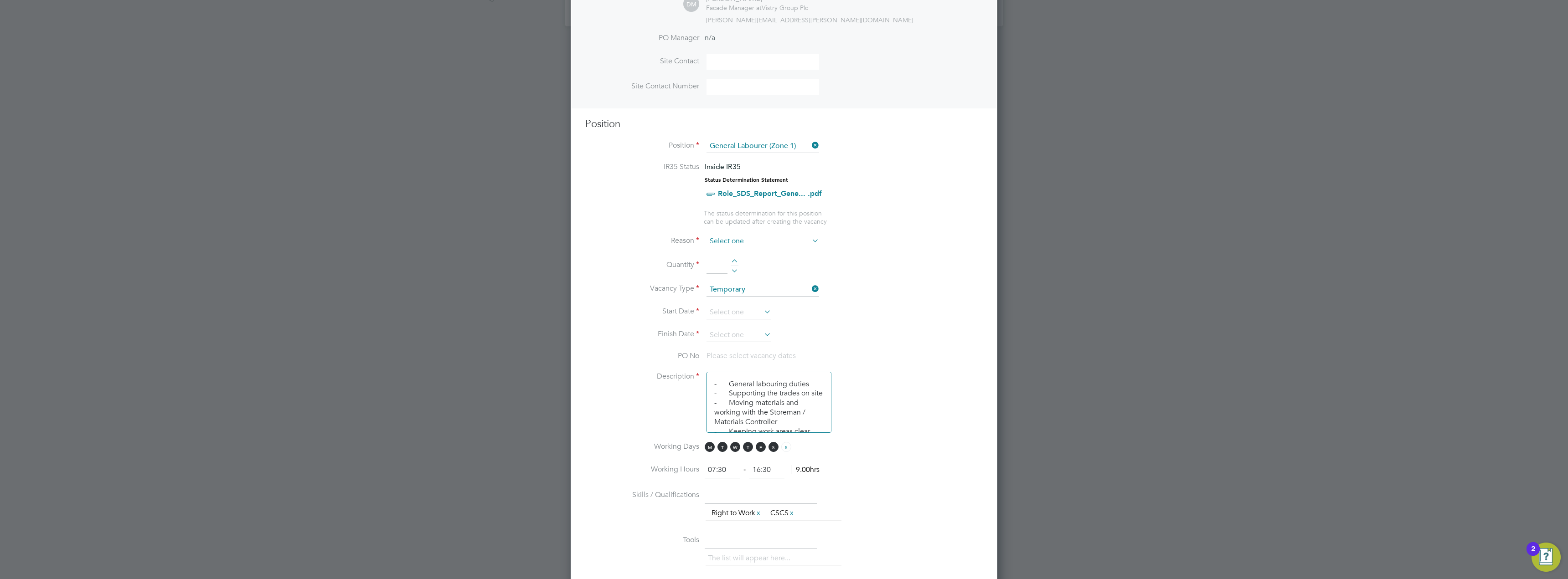
click at [805, 242] on input at bounding box center [763, 241] width 113 height 13
click at [755, 327] on li "Vacant Role" at bounding box center [763, 325] width 113 height 12
type input "Vacant Role"
click at [865, 280] on li "Quantity" at bounding box center [784, 270] width 397 height 26
click at [736, 260] on div at bounding box center [734, 262] width 8 height 6
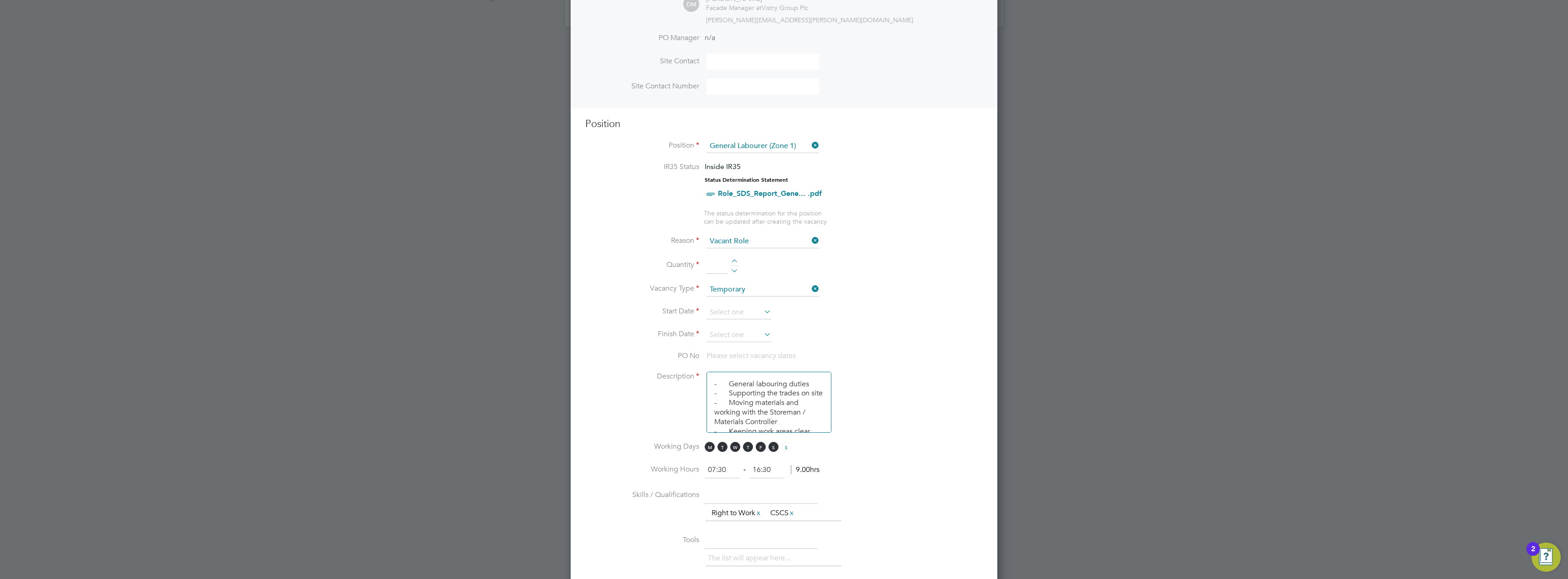
type input "1"
click at [749, 314] on input at bounding box center [739, 312] width 65 height 13
click at [775, 224] on span "28" at bounding box center [774, 215] width 17 height 17
type input "28 Aug 2025"
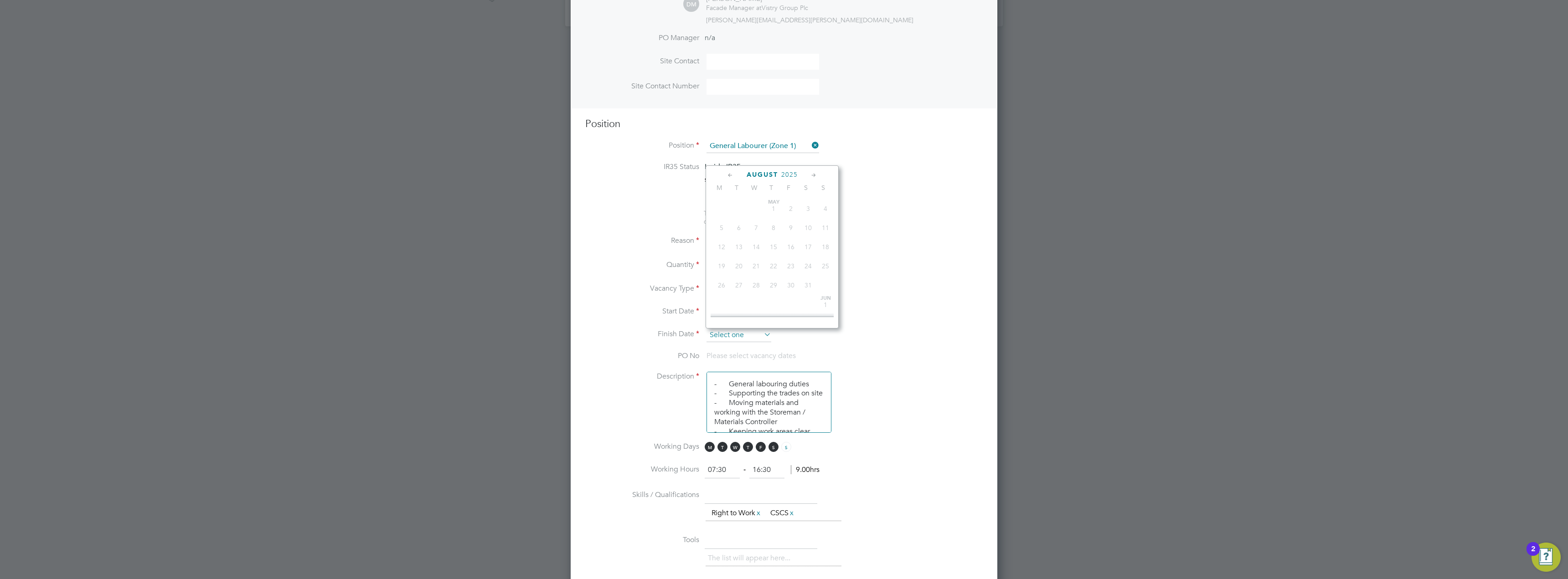
click at [747, 336] on input at bounding box center [739, 335] width 65 height 13
click at [794, 285] on span "12" at bounding box center [791, 276] width 17 height 17
type input "12 Sep 2025"
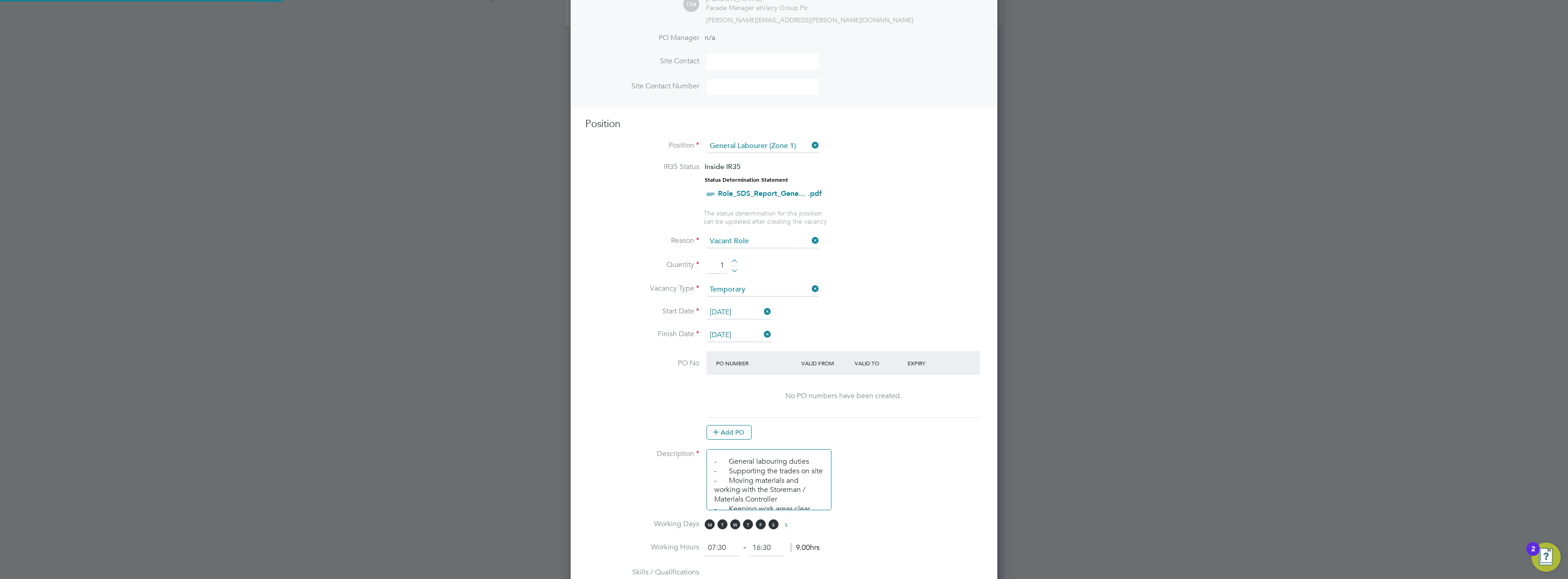
scroll to position [1392, 427]
click at [891, 284] on li "Vacancy Type Temporary" at bounding box center [784, 294] width 397 height 23
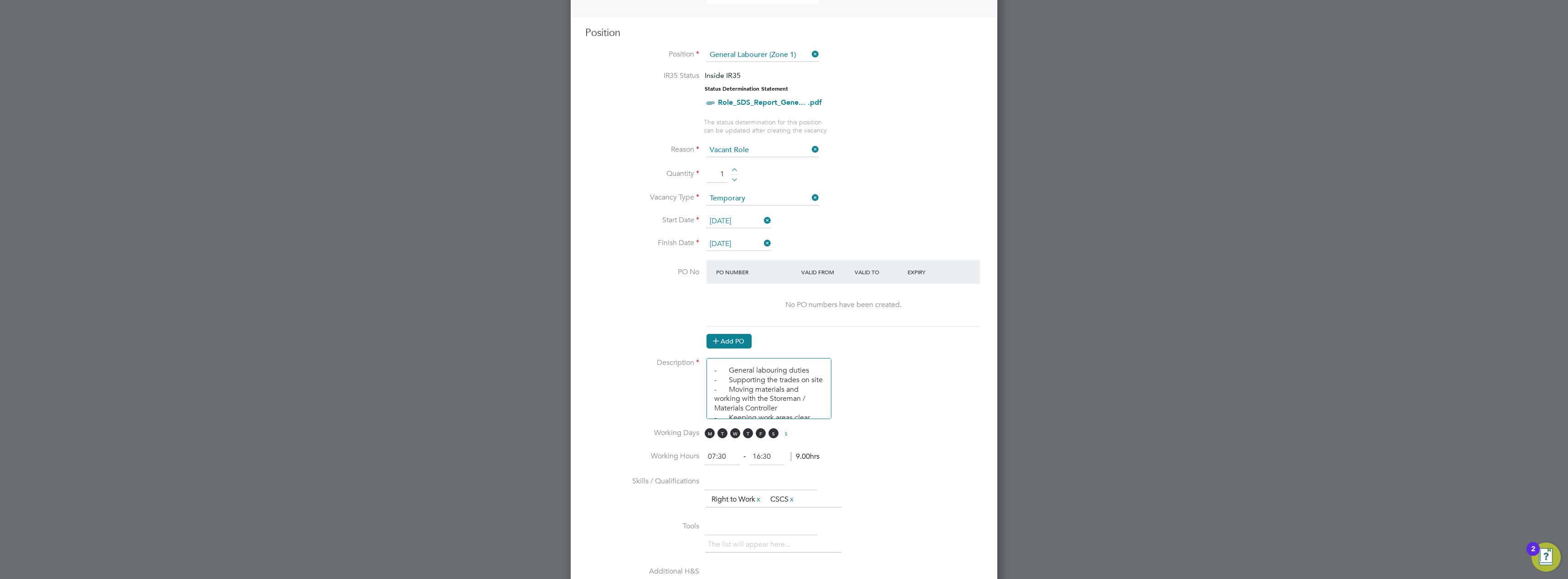
click at [726, 341] on button "Add PO" at bounding box center [729, 341] width 45 height 15
click at [754, 294] on input at bounding box center [752, 296] width 78 height 15
paste input "M-F1482/00039"
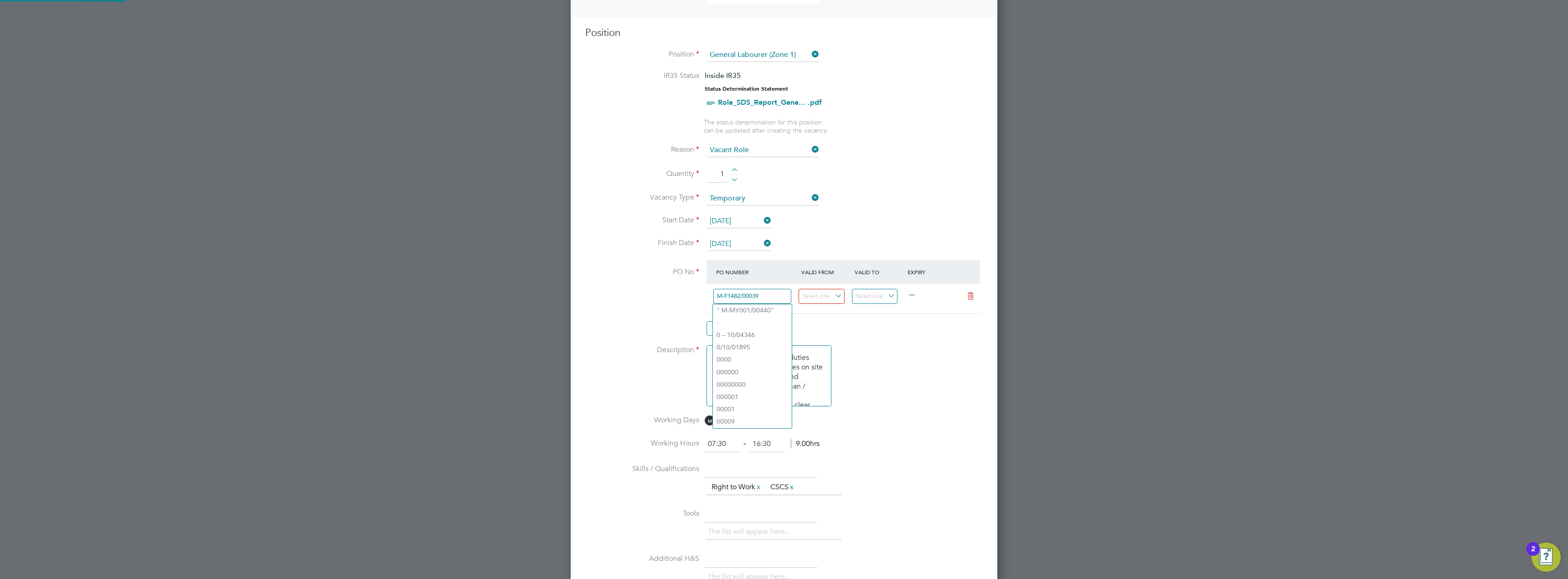
type input "M-F1482/00039"
click at [884, 330] on div "Add PO" at bounding box center [843, 328] width 273 height 15
click at [826, 297] on input at bounding box center [822, 296] width 46 height 15
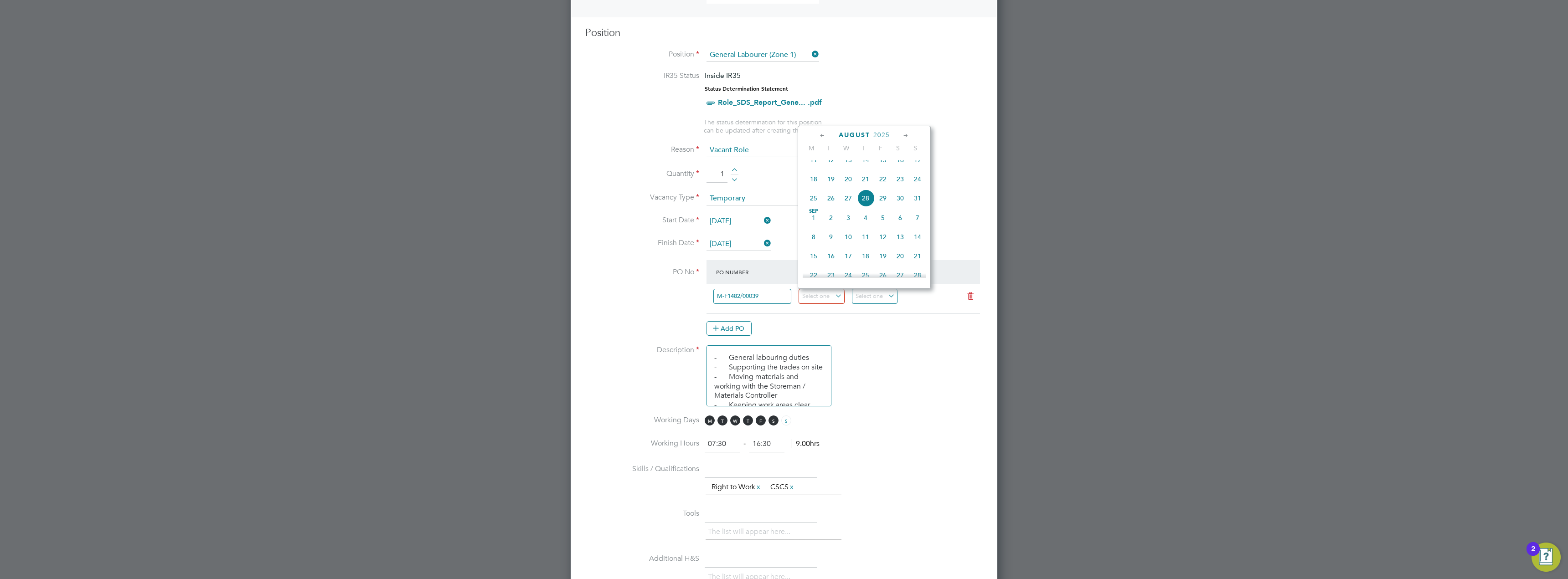
click at [868, 205] on span "28" at bounding box center [866, 198] width 17 height 17
type input "28 Aug 2025"
click at [886, 298] on input at bounding box center [875, 296] width 46 height 15
click at [941, 134] on span "2025" at bounding box center [934, 135] width 16 height 8
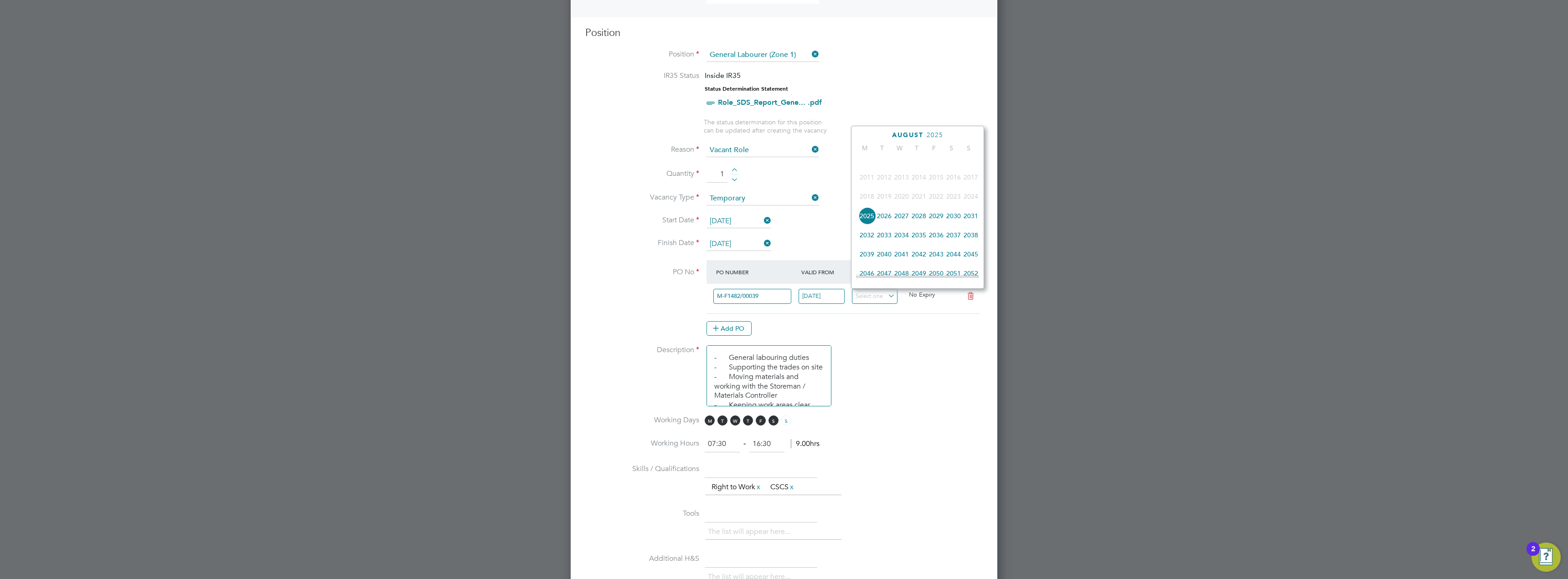
click at [904, 222] on span "2027" at bounding box center [901, 216] width 17 height 17
click at [877, 135] on icon at bounding box center [876, 136] width 9 height 10
click at [958, 134] on icon at bounding box center [959, 136] width 9 height 10
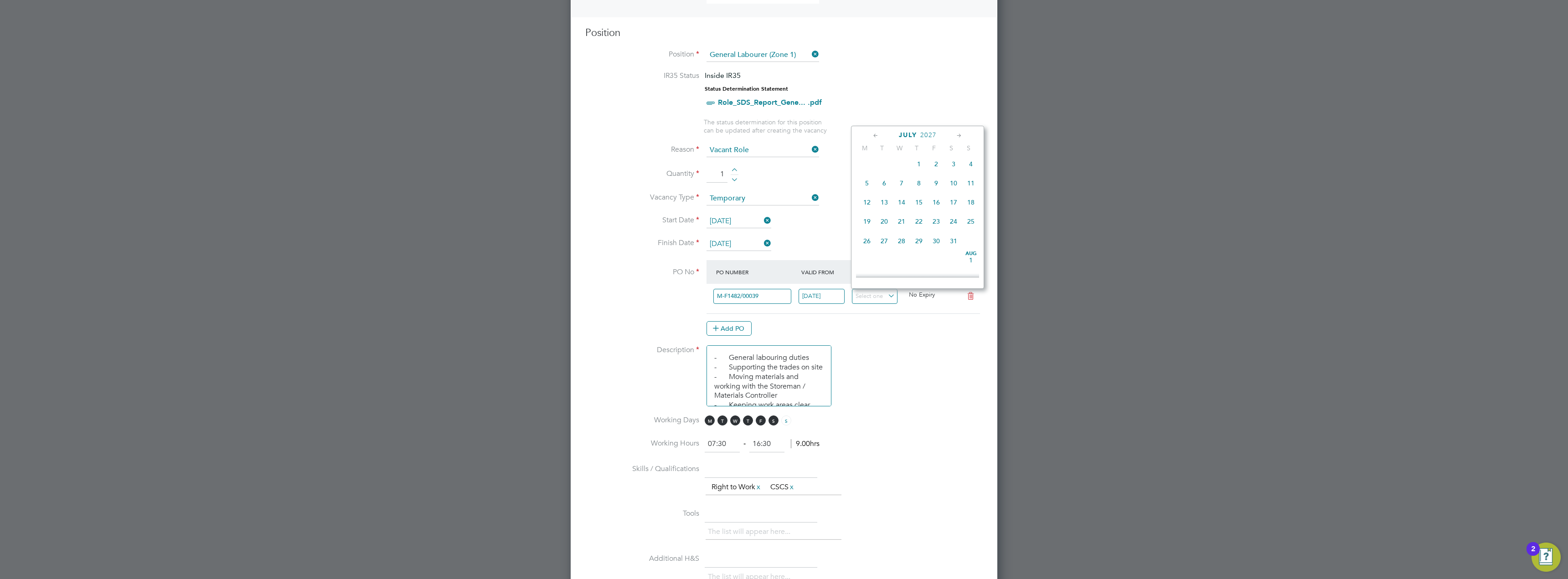
click at [939, 248] on span "30" at bounding box center [936, 241] width 17 height 17
type input "30 Jul 2027"
click at [906, 451] on li "Working Hours 07:30 ‐ 16:30 9.00hrs" at bounding box center [784, 449] width 397 height 26
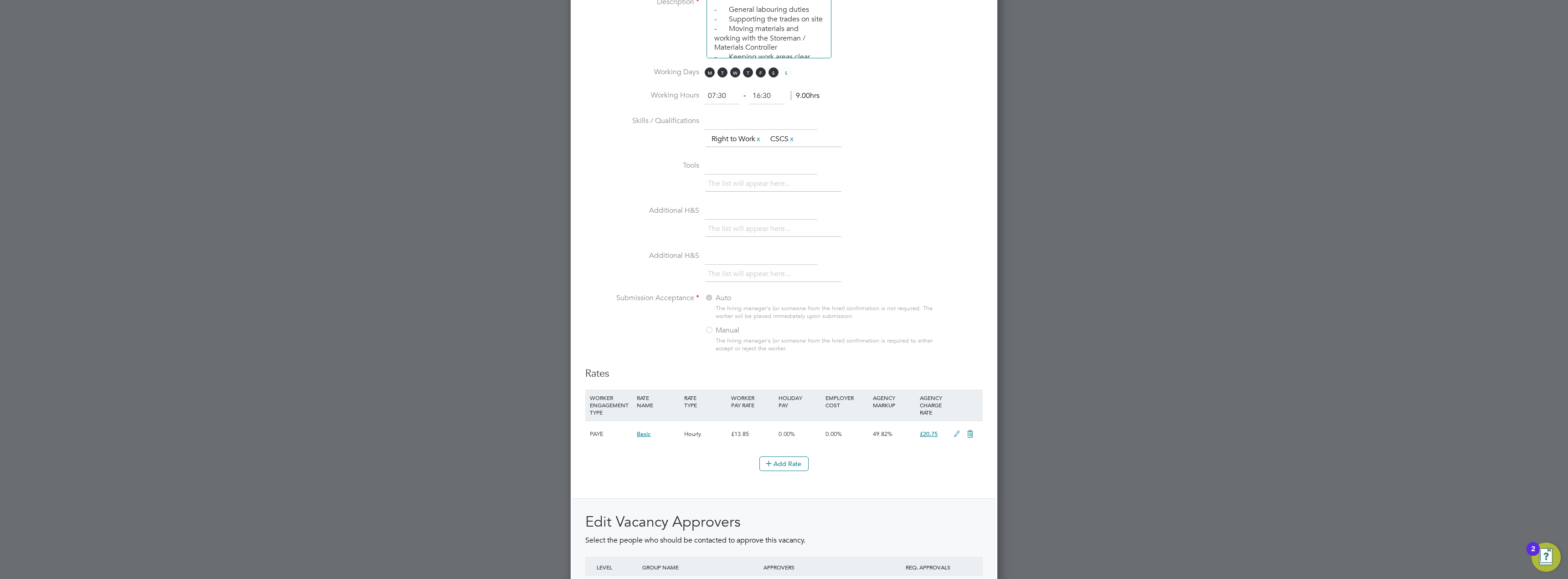
scroll to position [834, 0]
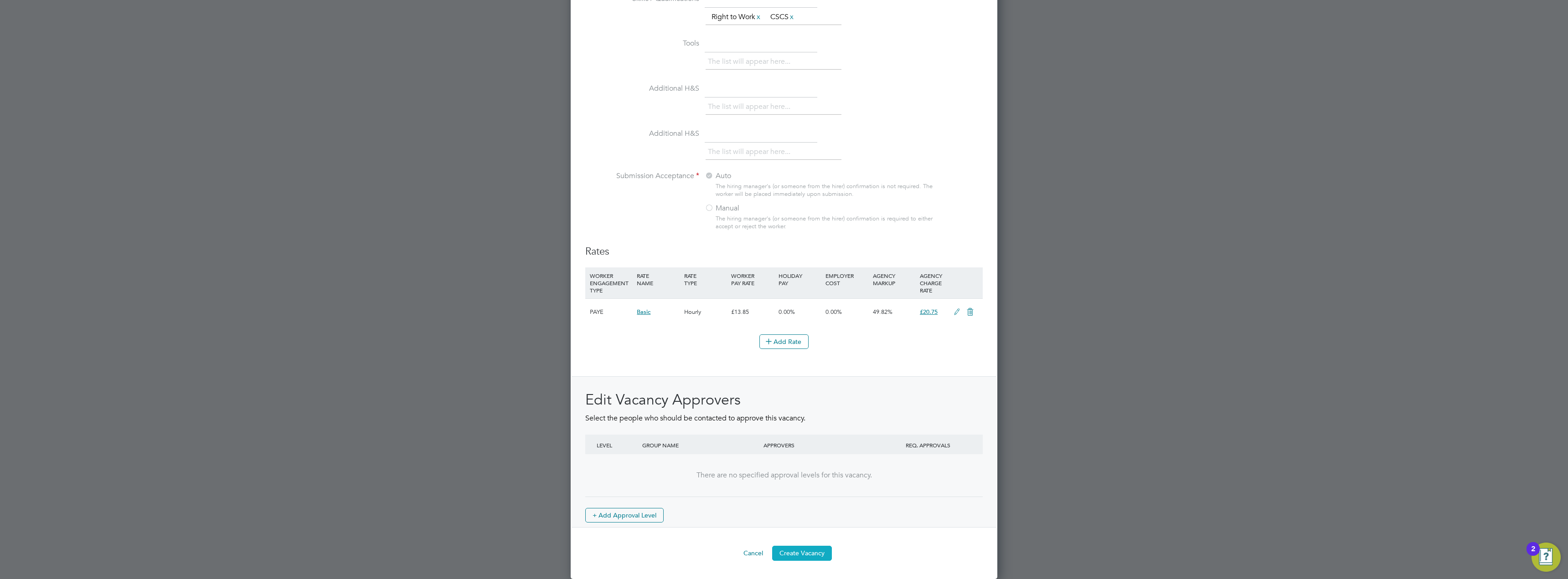
click at [794, 556] on button "Create Vacancy" at bounding box center [802, 553] width 60 height 15
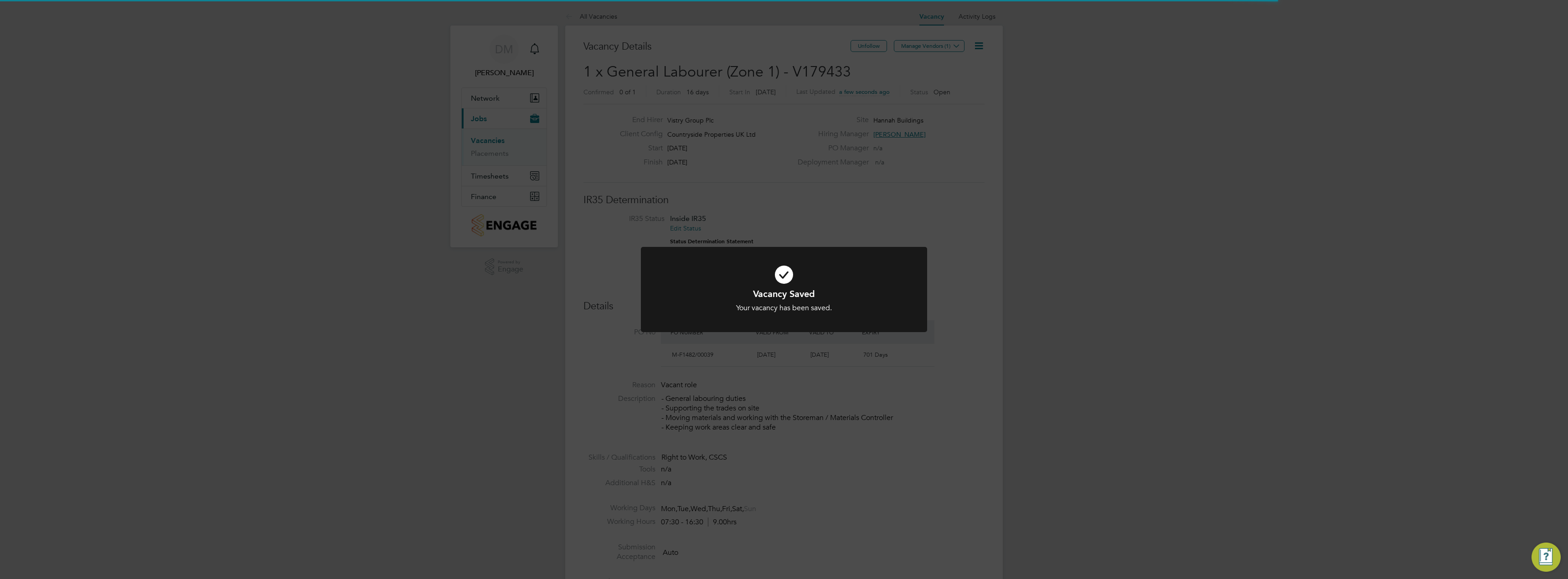
scroll to position [4, 4]
click at [912, 223] on div "Vacancy Saved Your vacancy has been saved. Cancel Okay" at bounding box center [784, 290] width 1568 height 579
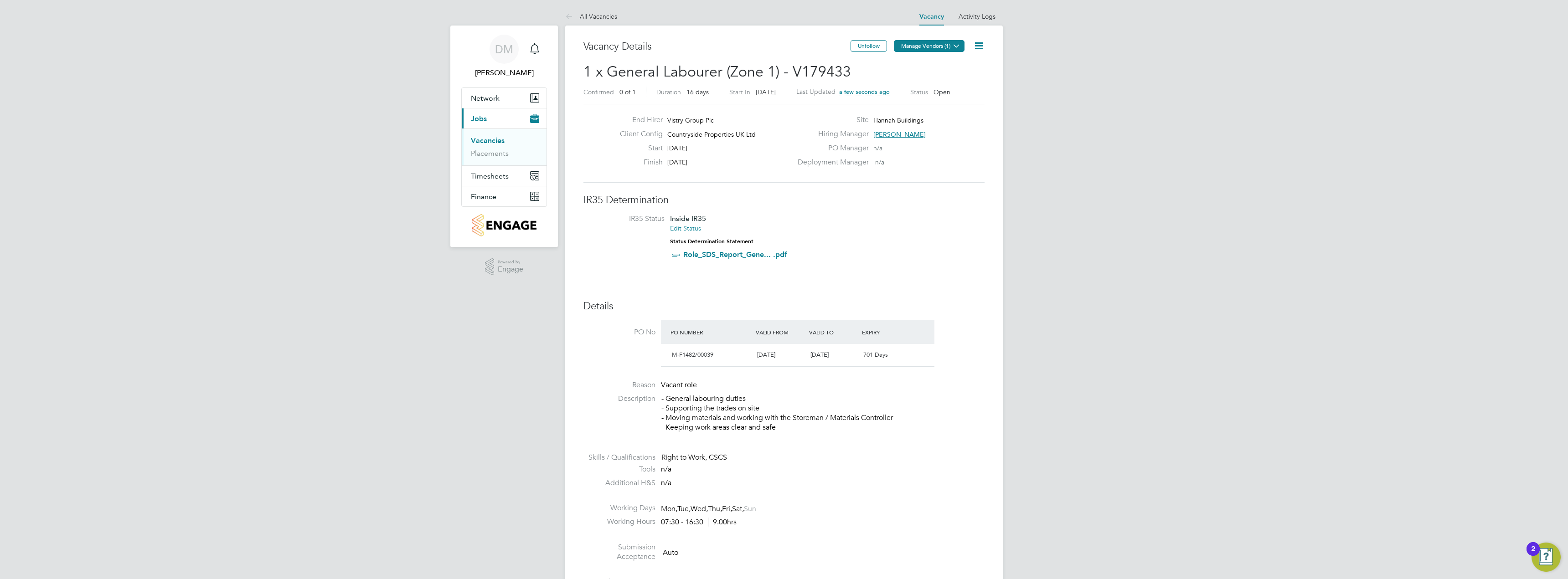
click at [939, 44] on button "Manage Vendors (1)" at bounding box center [929, 46] width 71 height 12
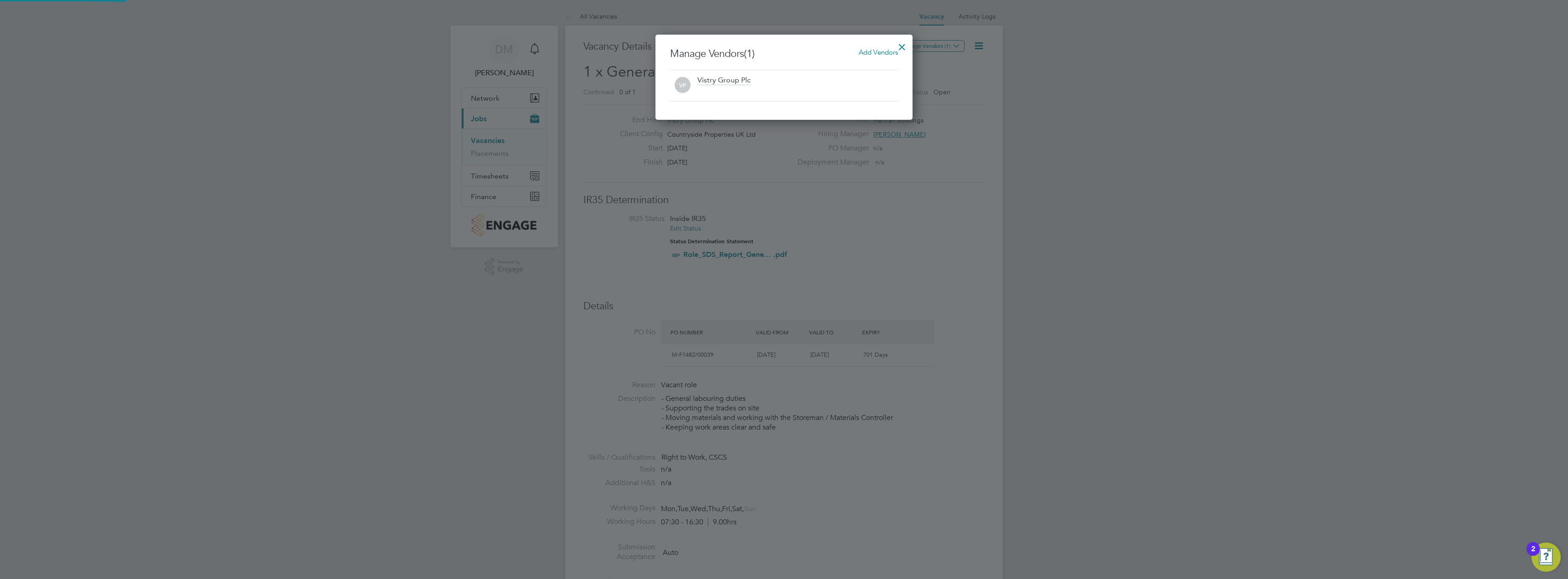
scroll to position [85, 257]
click at [870, 53] on span "Add Vendors" at bounding box center [878, 52] width 39 height 9
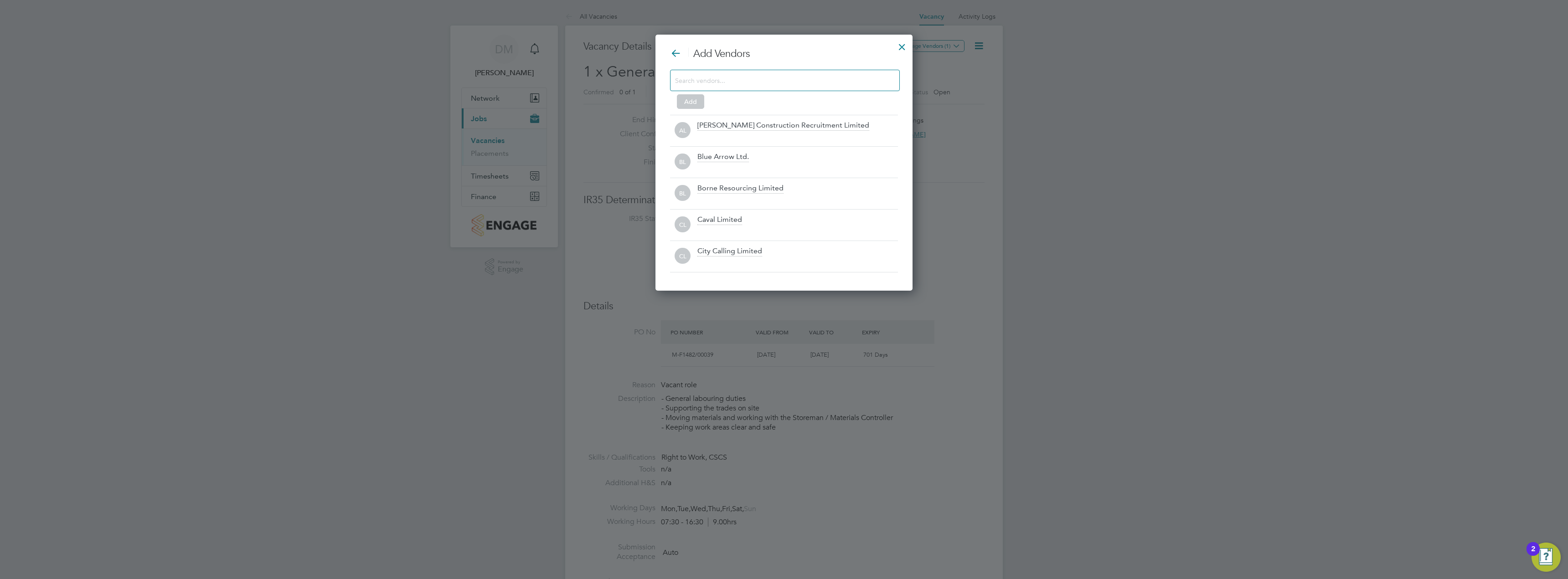
scroll to position [257, 257]
click at [741, 83] on input at bounding box center [777, 80] width 205 height 12
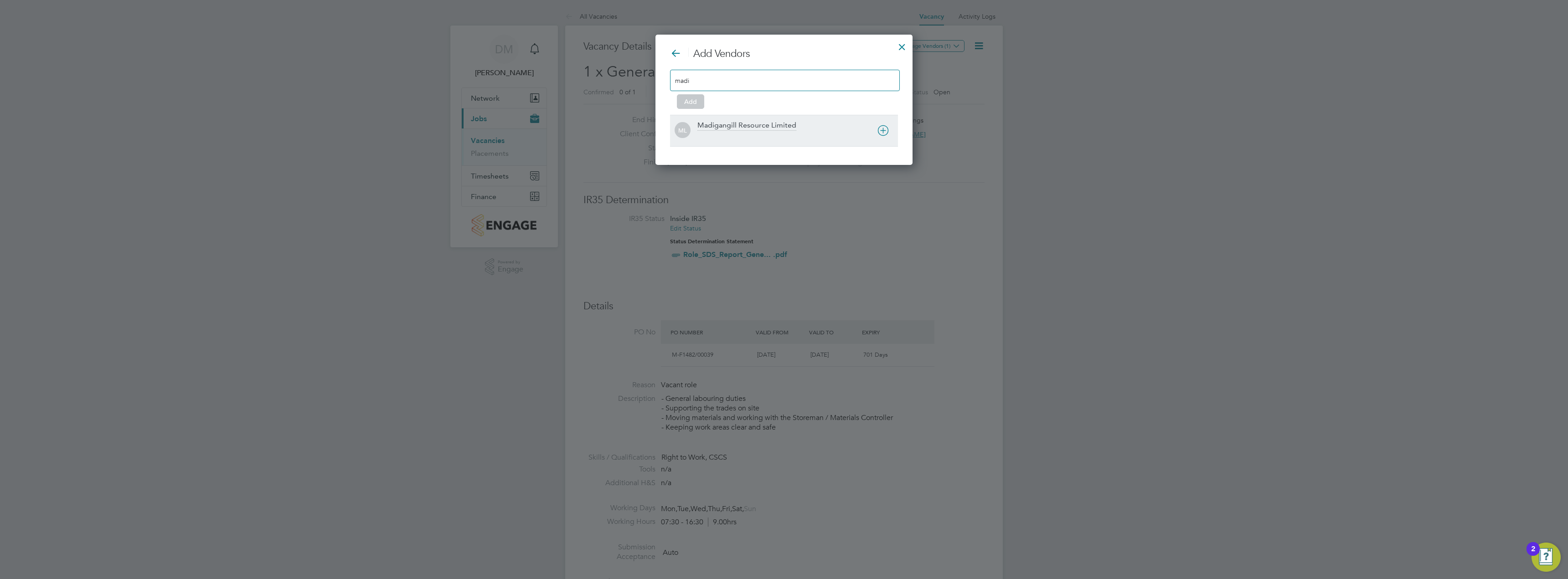
type input "madi"
click at [759, 127] on div "Madigangill Resource Limited" at bounding box center [747, 125] width 99 height 10
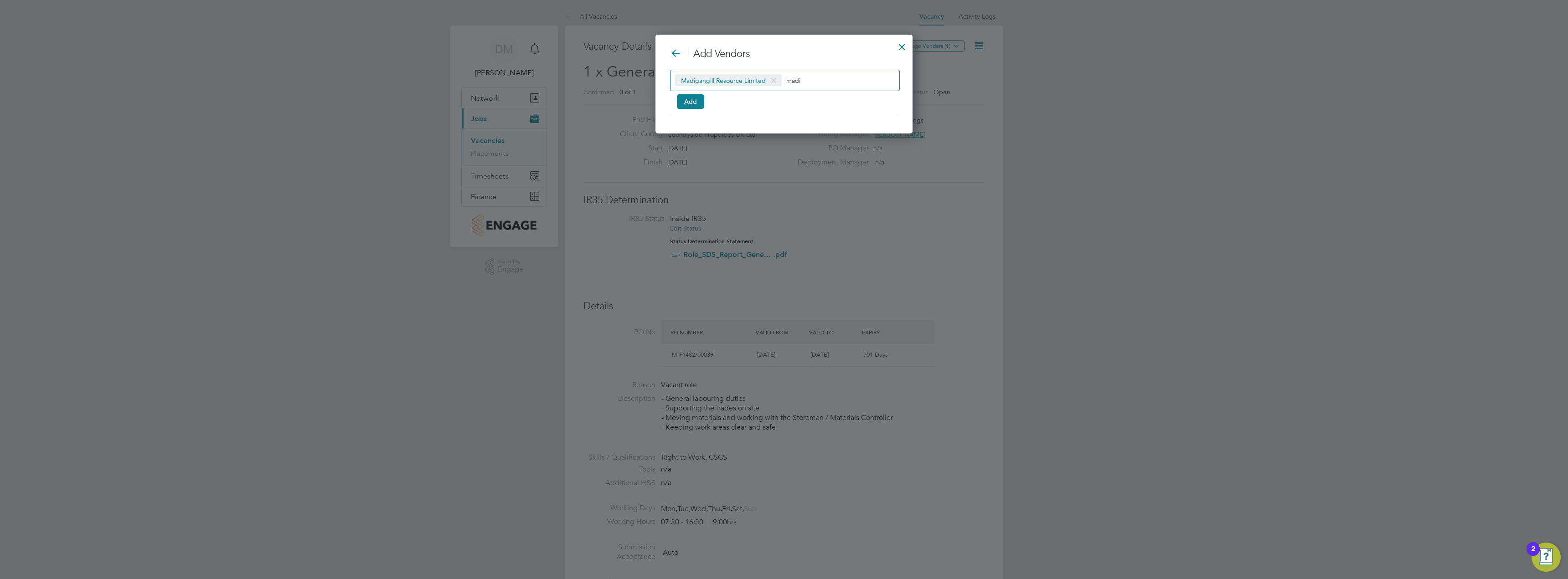
scroll to position [99, 257]
click at [691, 102] on button "Add" at bounding box center [690, 102] width 27 height 15
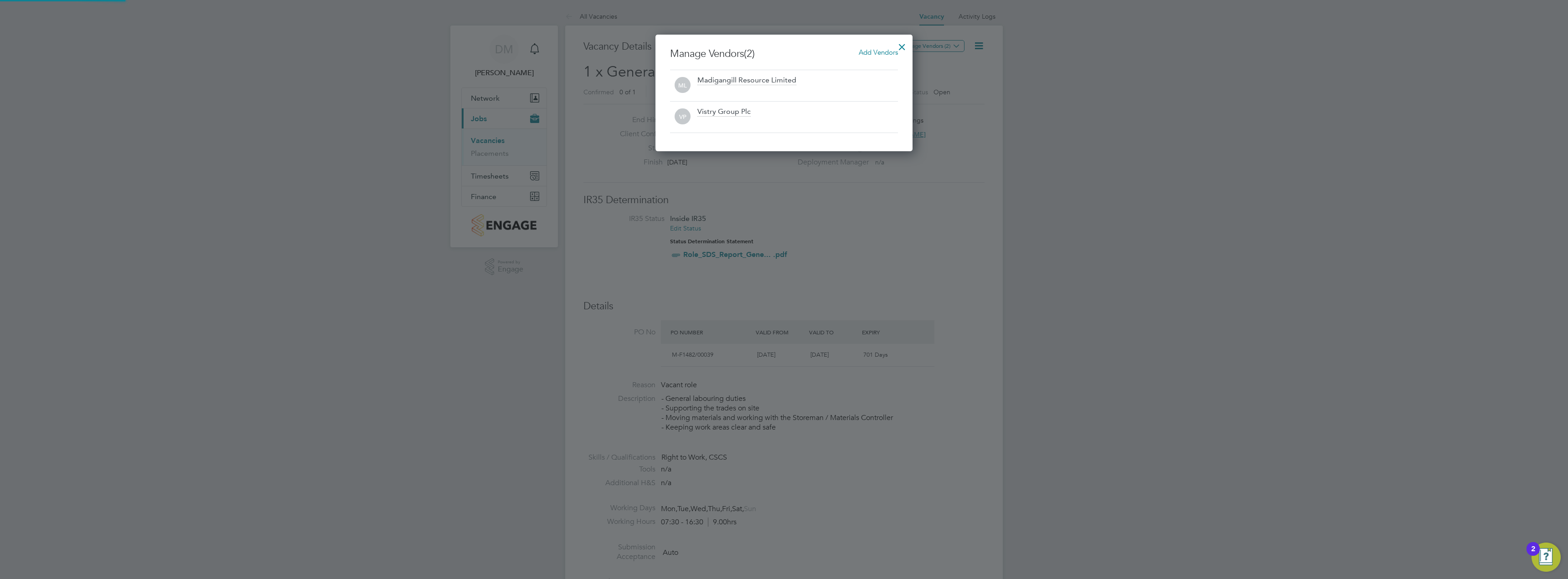
scroll to position [117, 257]
click at [901, 47] on div at bounding box center [901, 44] width 16 height 16
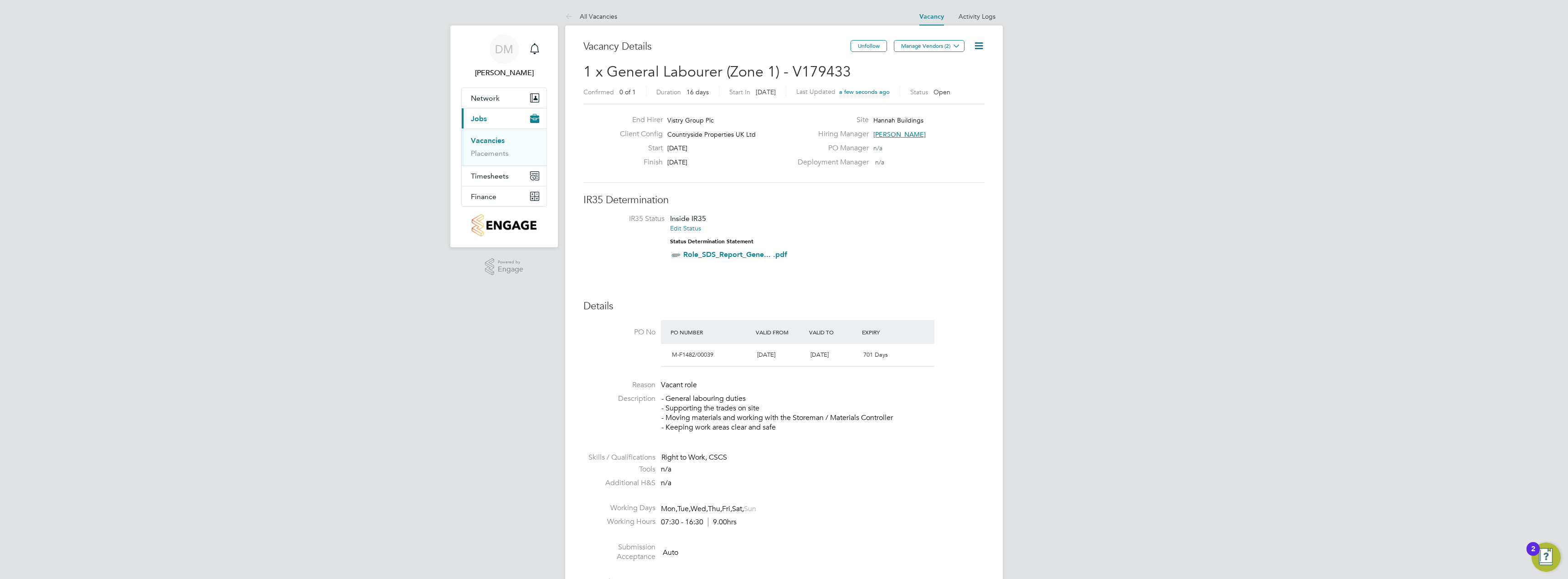
click at [901, 215] on li "IR35 Status Inside IR35 Edit Status Status Determination Statement Role_SDS_Rep…" at bounding box center [783, 238] width 383 height 49
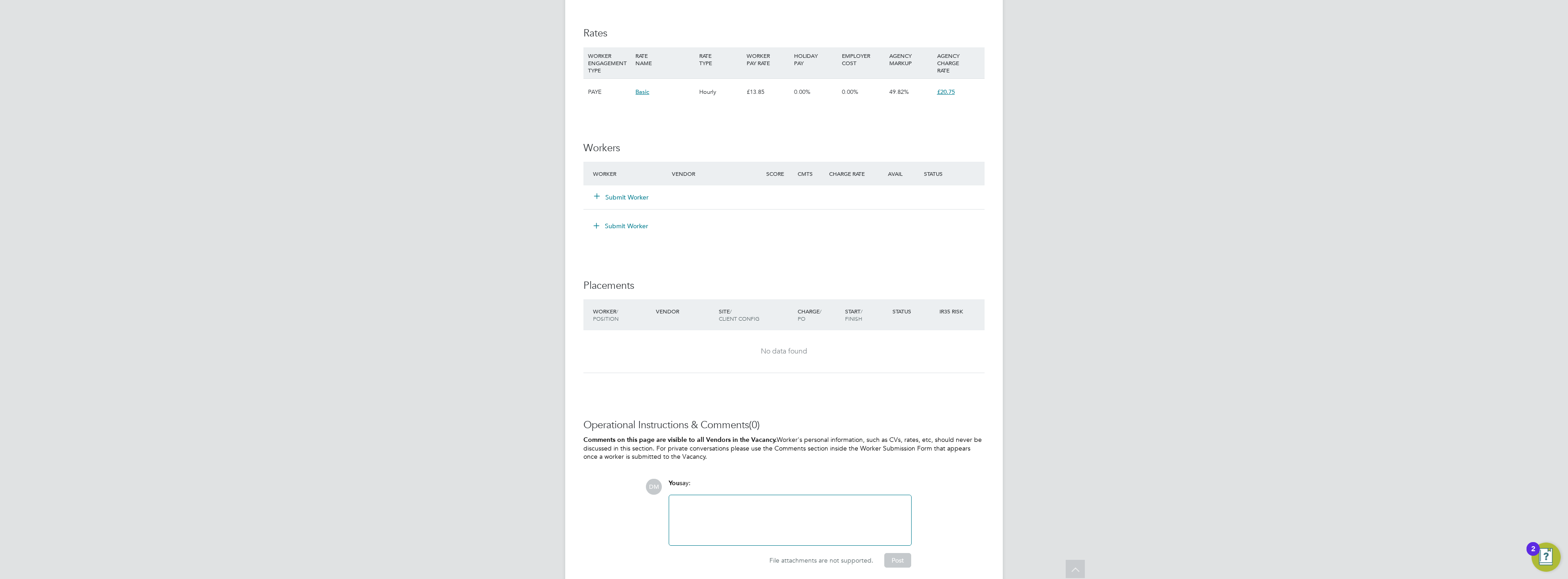
scroll to position [634, 0]
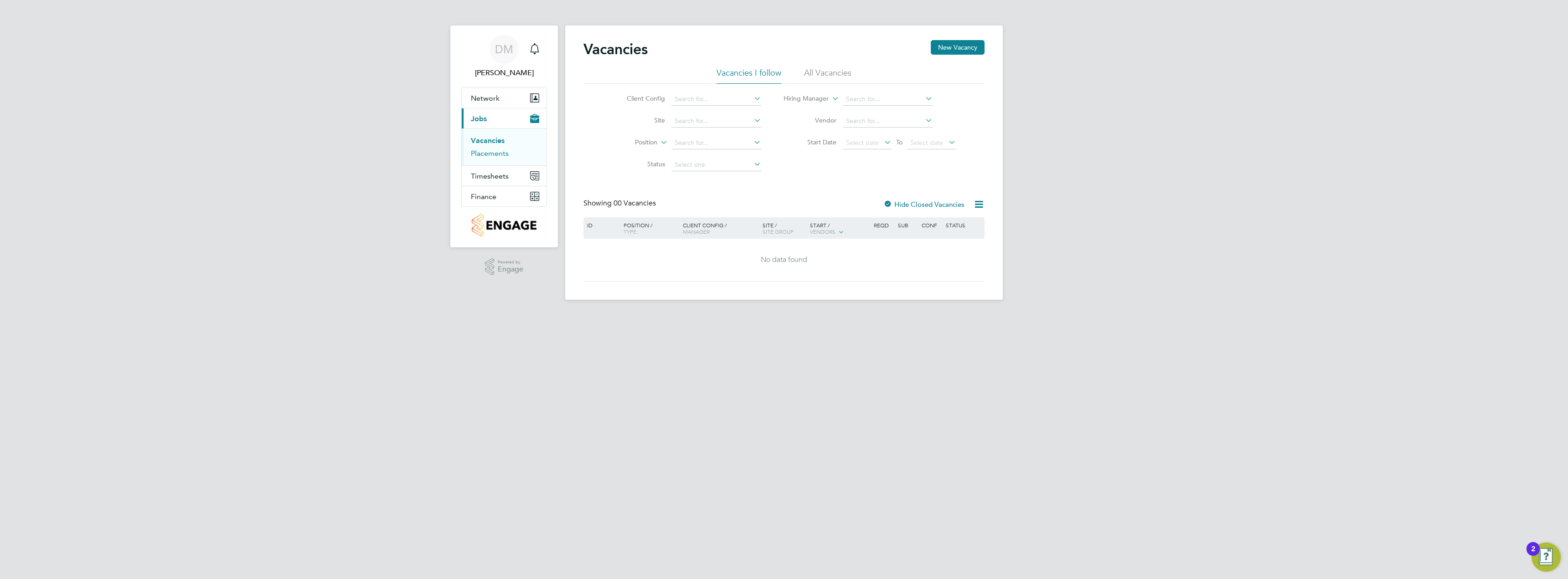
drag, startPoint x: 496, startPoint y: 155, endPoint x: 516, endPoint y: 153, distance: 20.1
click at [496, 155] on link "Placements" at bounding box center [490, 153] width 38 height 9
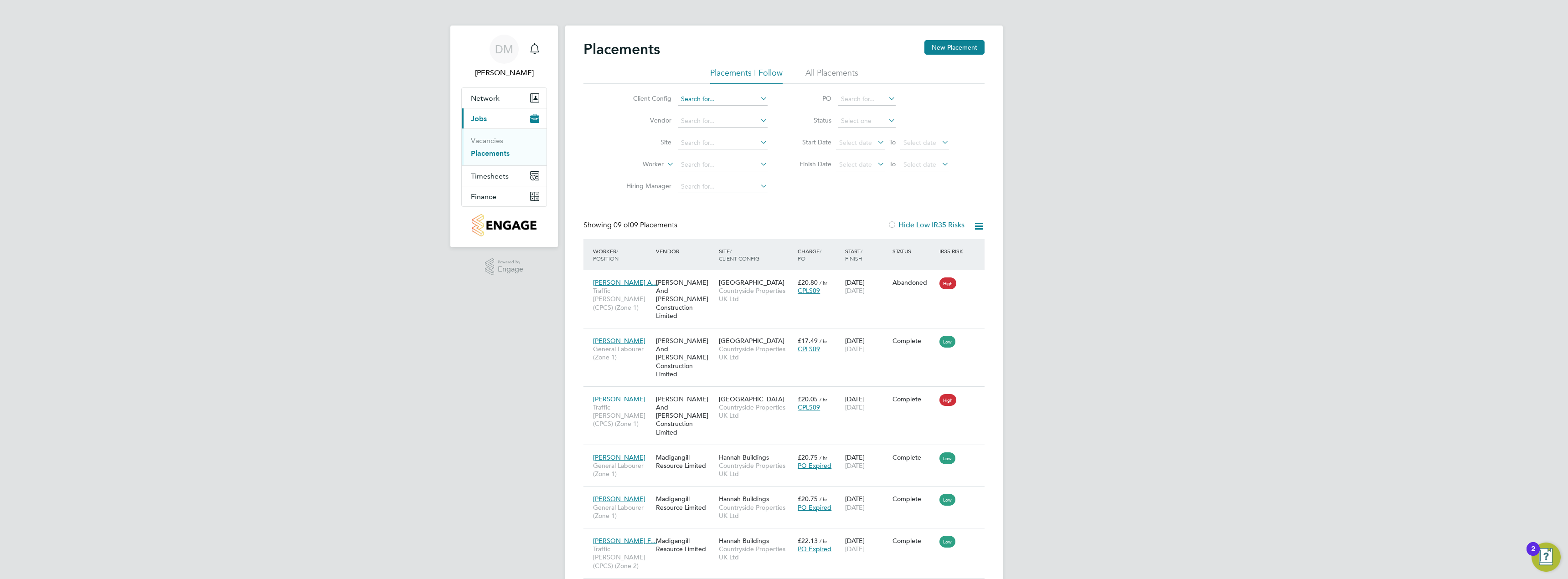
click at [701, 97] on input at bounding box center [723, 99] width 90 height 13
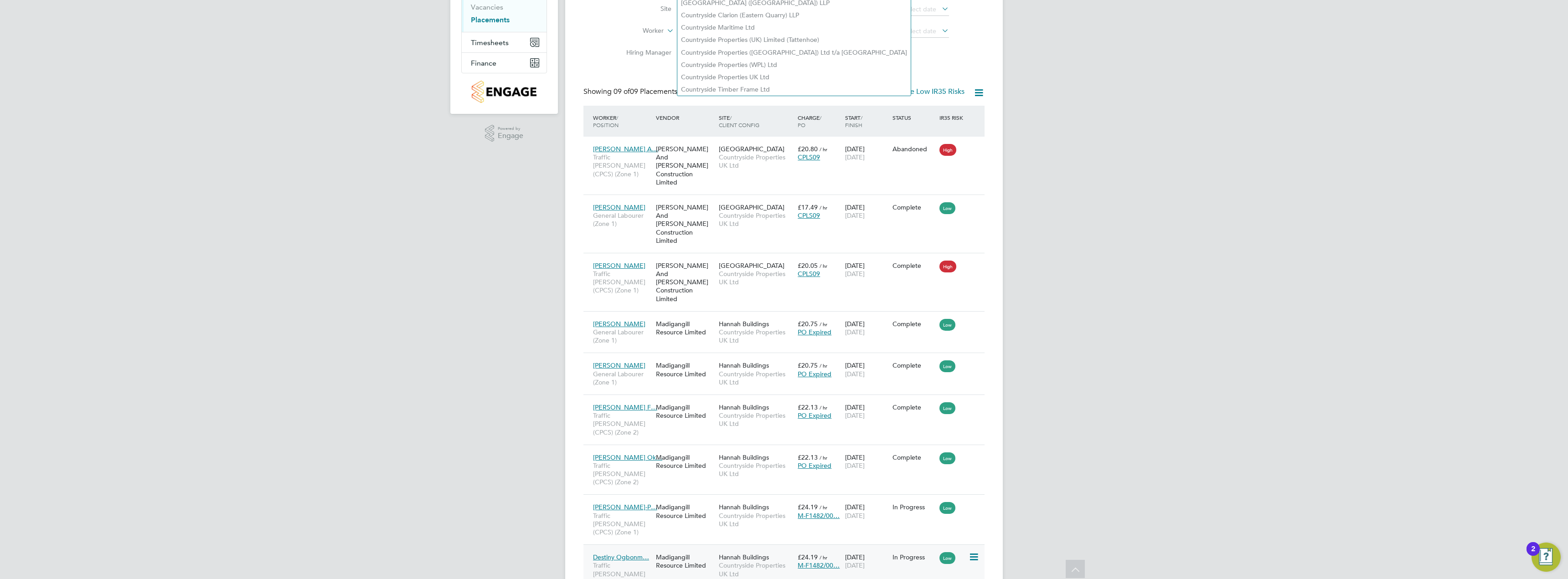
click at [745, 553] on span "Hannah Buildings" at bounding box center [744, 556] width 50 height 8
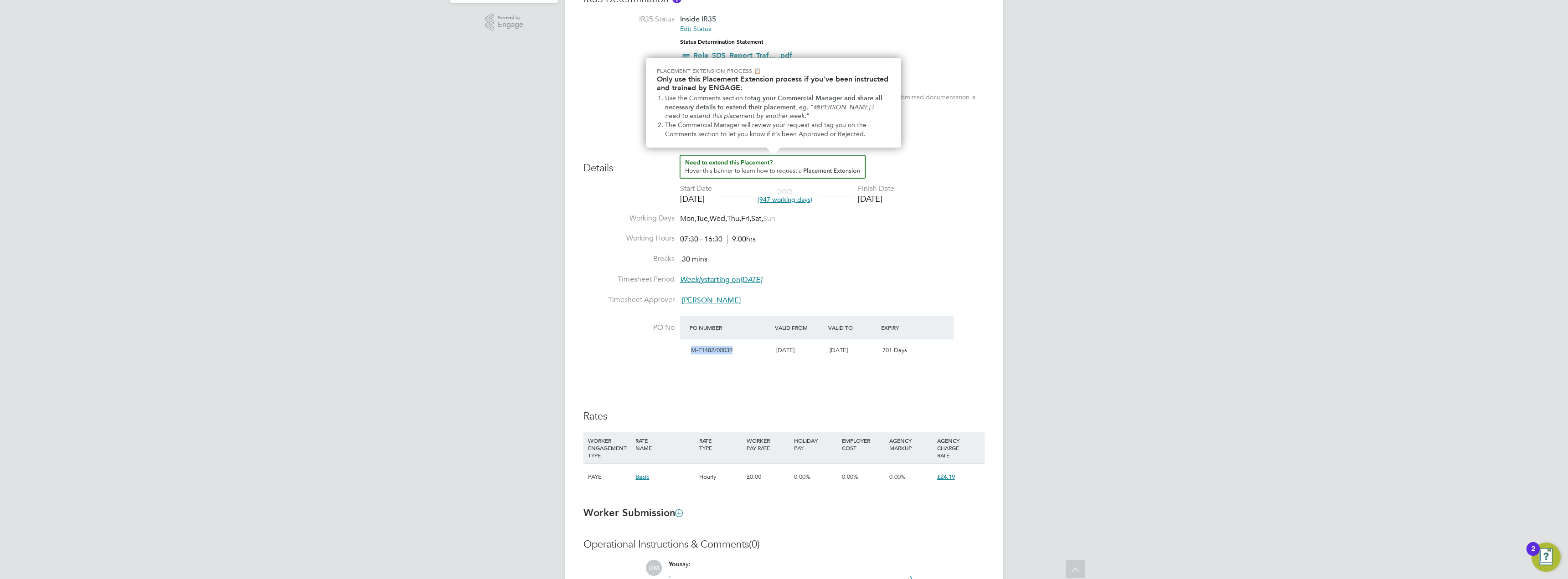
drag, startPoint x: 734, startPoint y: 348, endPoint x: 690, endPoint y: 348, distance: 44.0
click at [690, 348] on div "M-F1482/00039" at bounding box center [730, 350] width 85 height 15
copy span "M-F1482/00039"
